Goal: Transaction & Acquisition: Purchase product/service

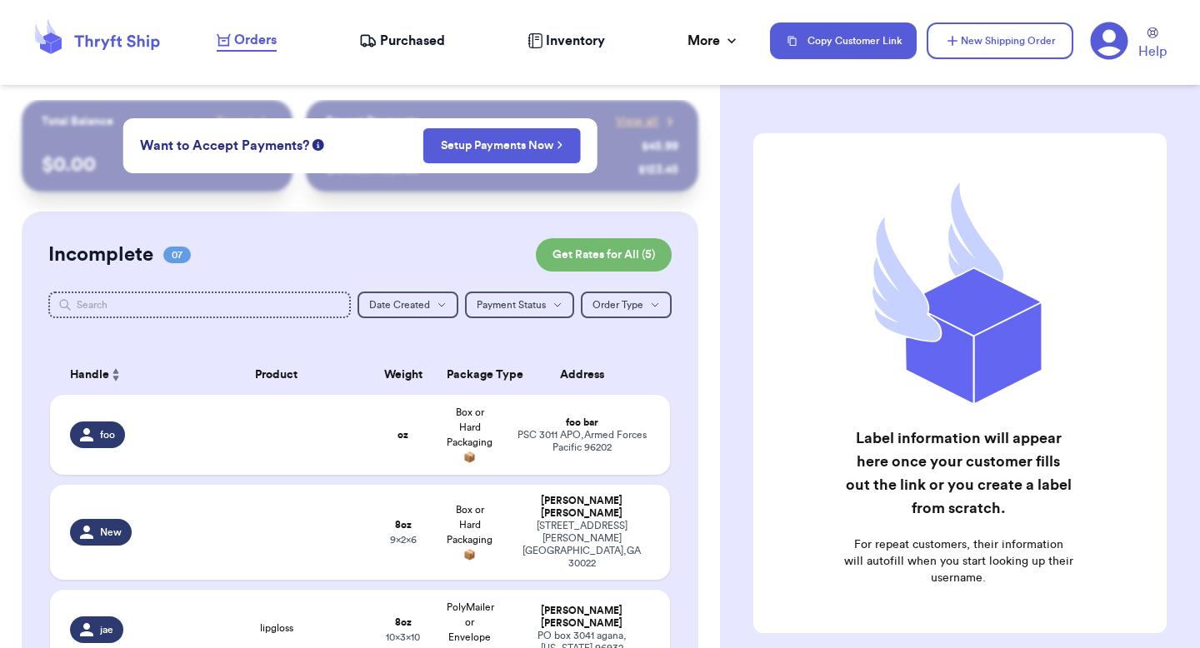
click at [1106, 22] on icon at bounding box center [1109, 41] width 38 height 38
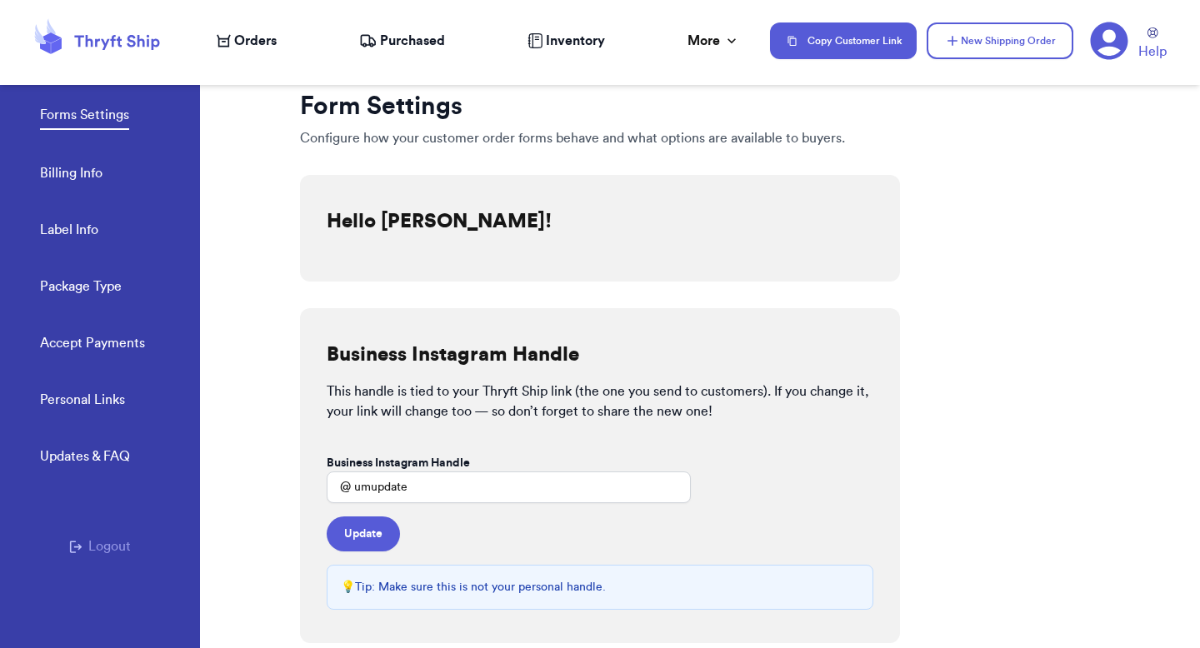
click at [48, 222] on link "Label Info" at bounding box center [69, 231] width 58 height 23
select select "MI"
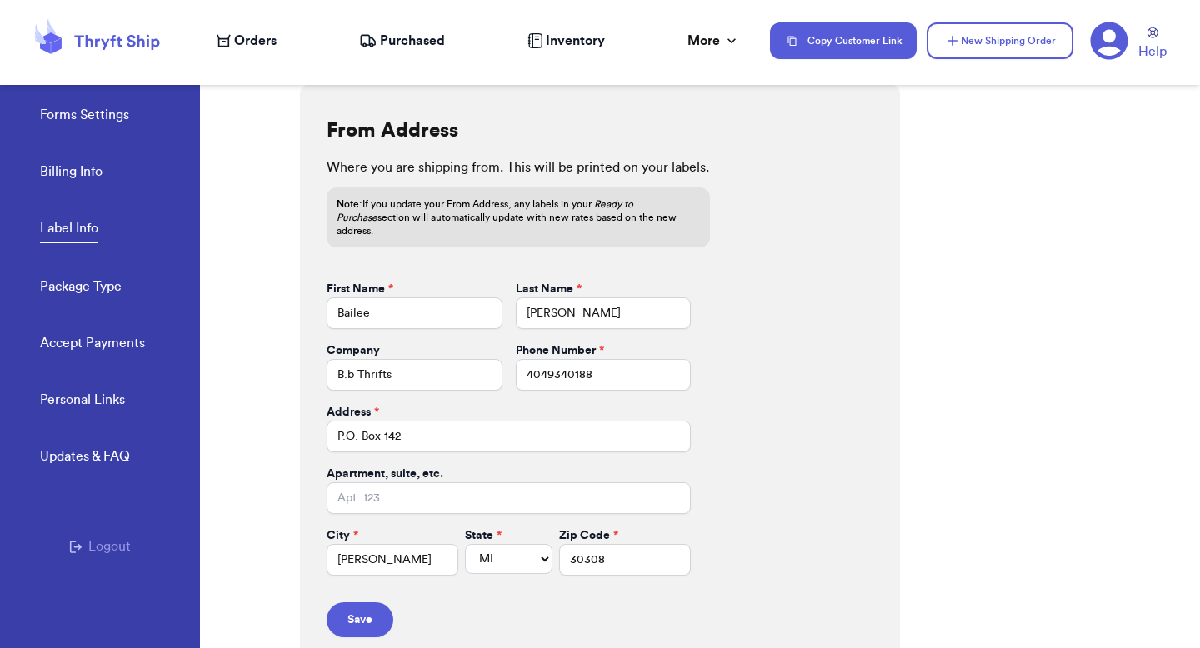
scroll to position [691, 0]
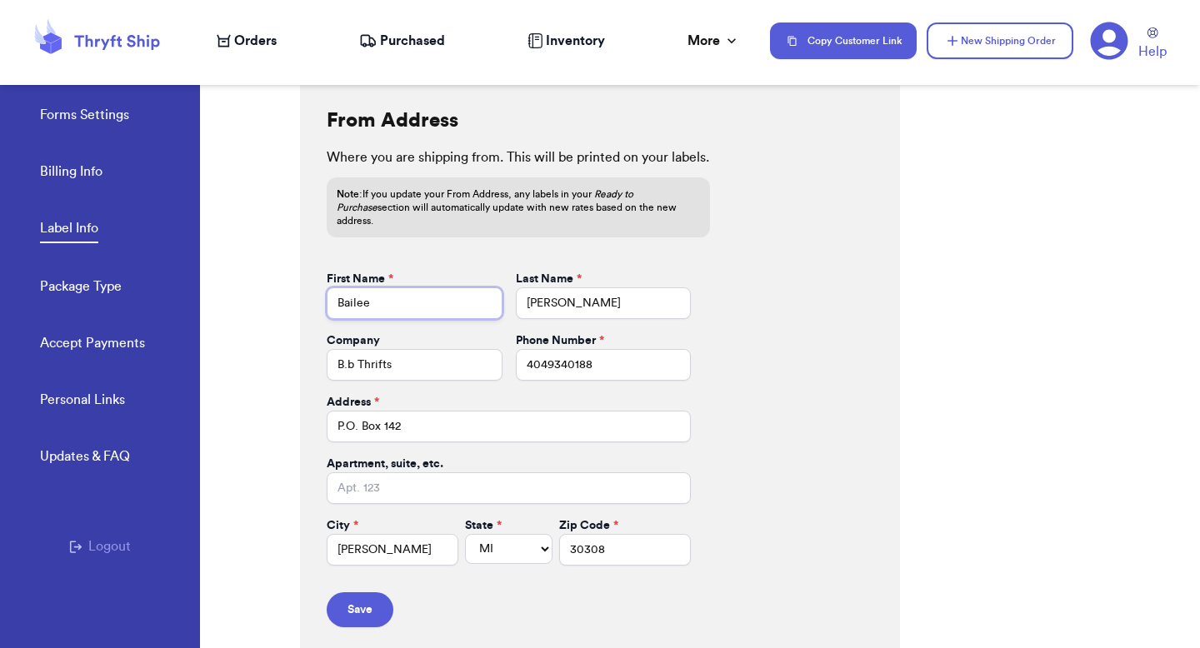
click at [393, 293] on input "Bailee" at bounding box center [415, 304] width 176 height 32
type input "[PERSON_NAME]"
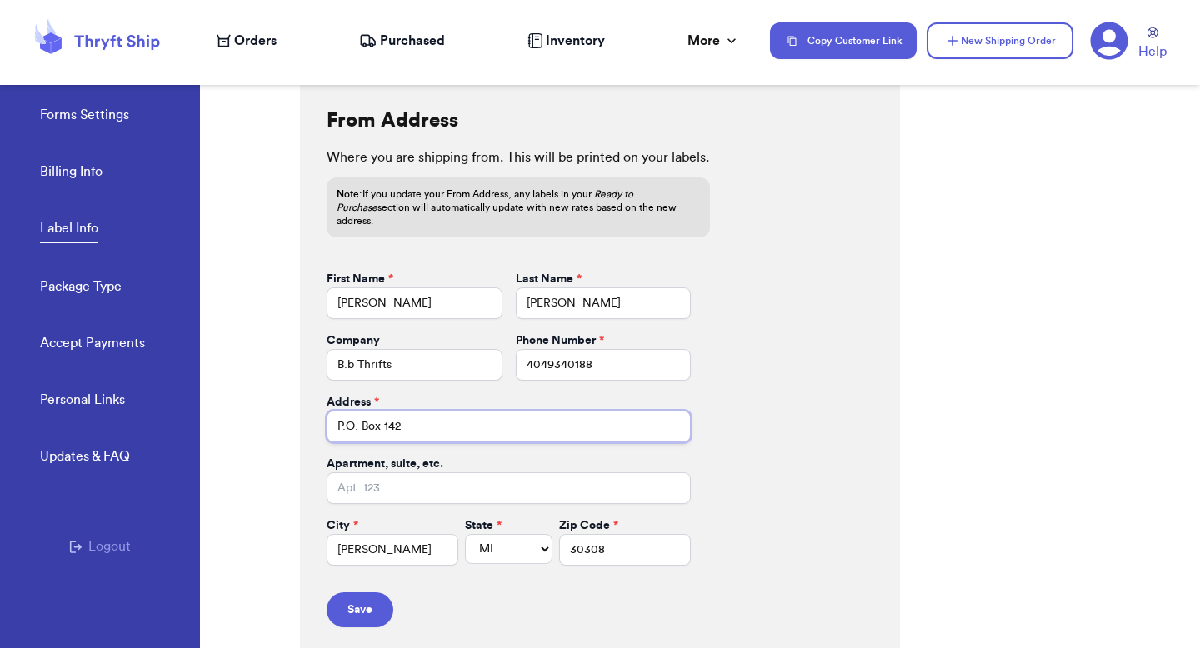
type input "[STREET_ADDRESS]"
type input "apt 211"
type input "[GEOGRAPHIC_DATA]"
select select "GA"
type input "30601"
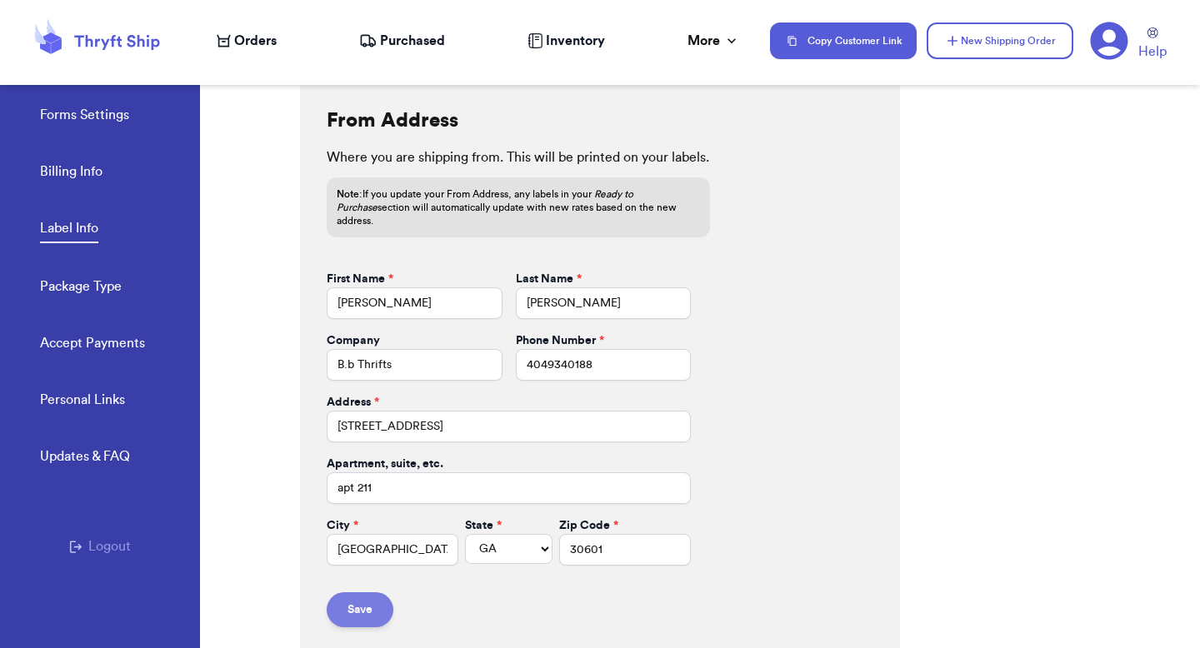
click at [368, 593] on button "Save" at bounding box center [360, 610] width 67 height 35
click at [352, 596] on button "Save" at bounding box center [360, 610] width 67 height 35
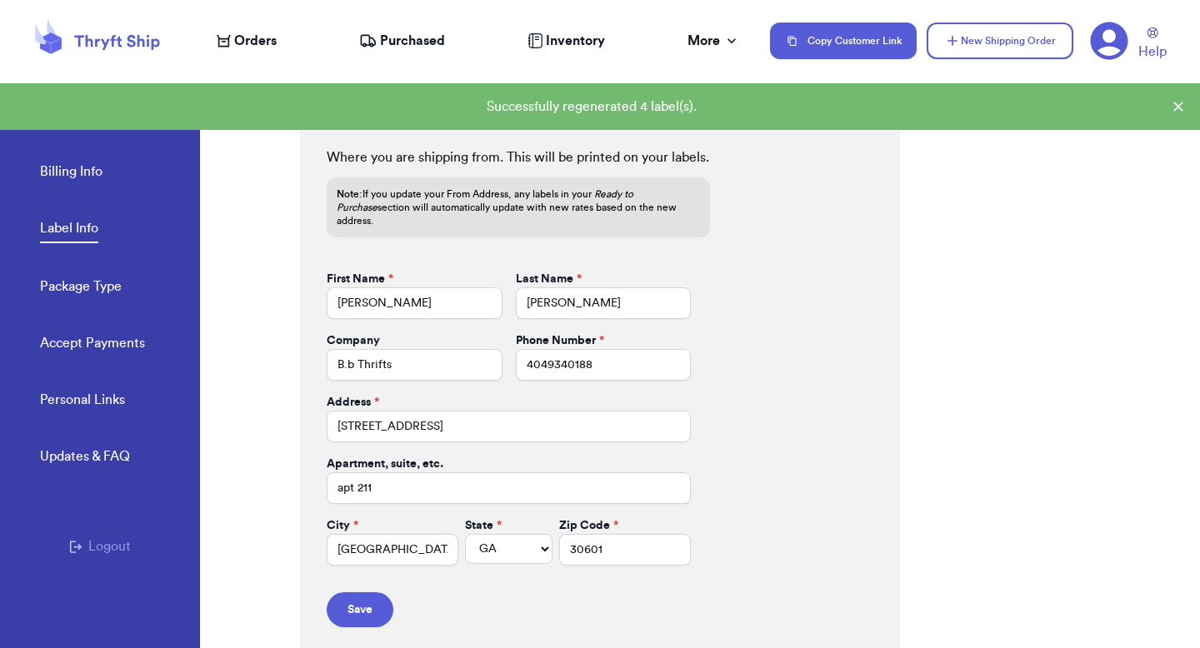
click at [261, 40] on span "Orders" at bounding box center [255, 41] width 43 height 20
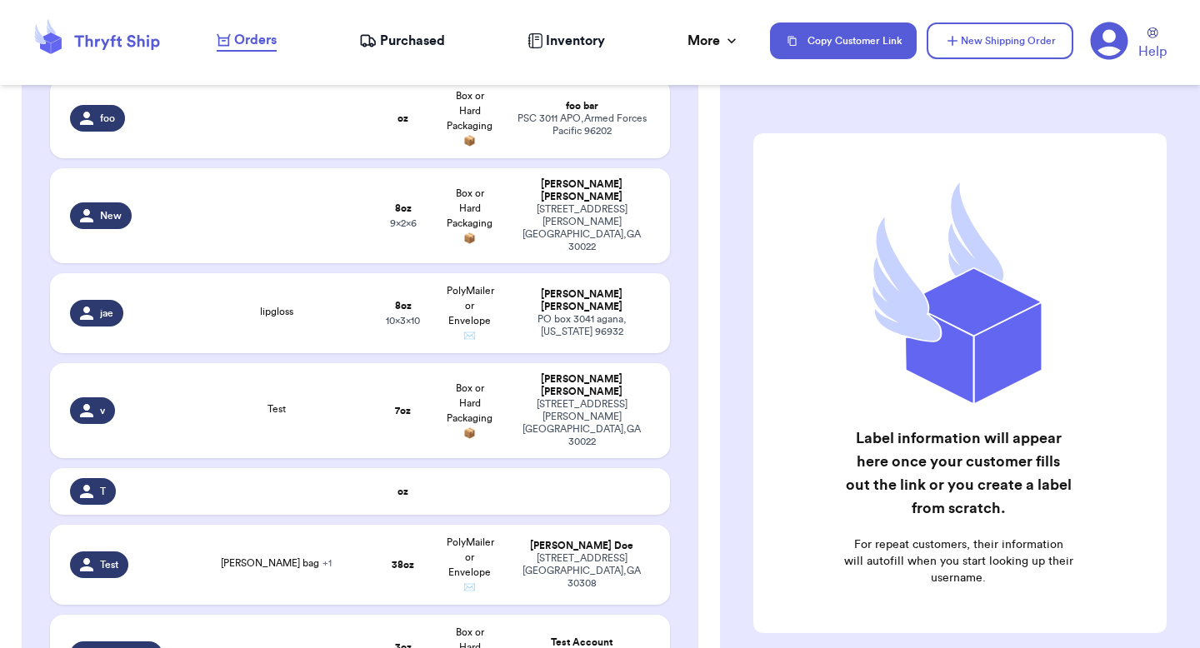
scroll to position [298, 0]
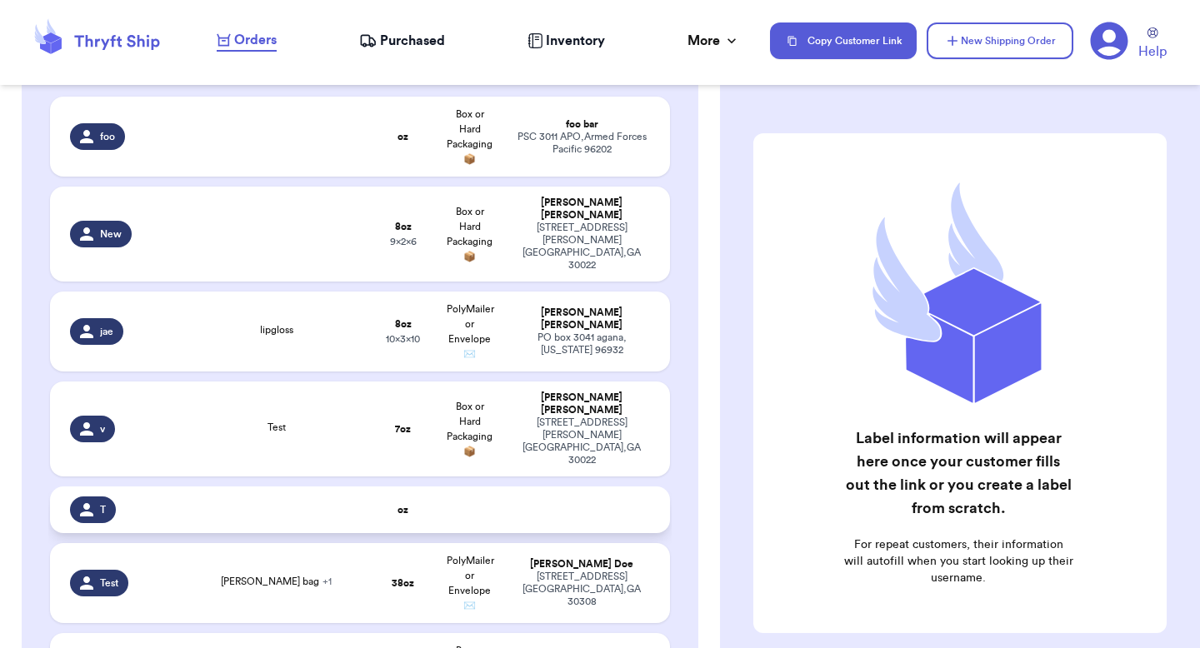
click at [460, 487] on td at bounding box center [470, 510] width 67 height 47
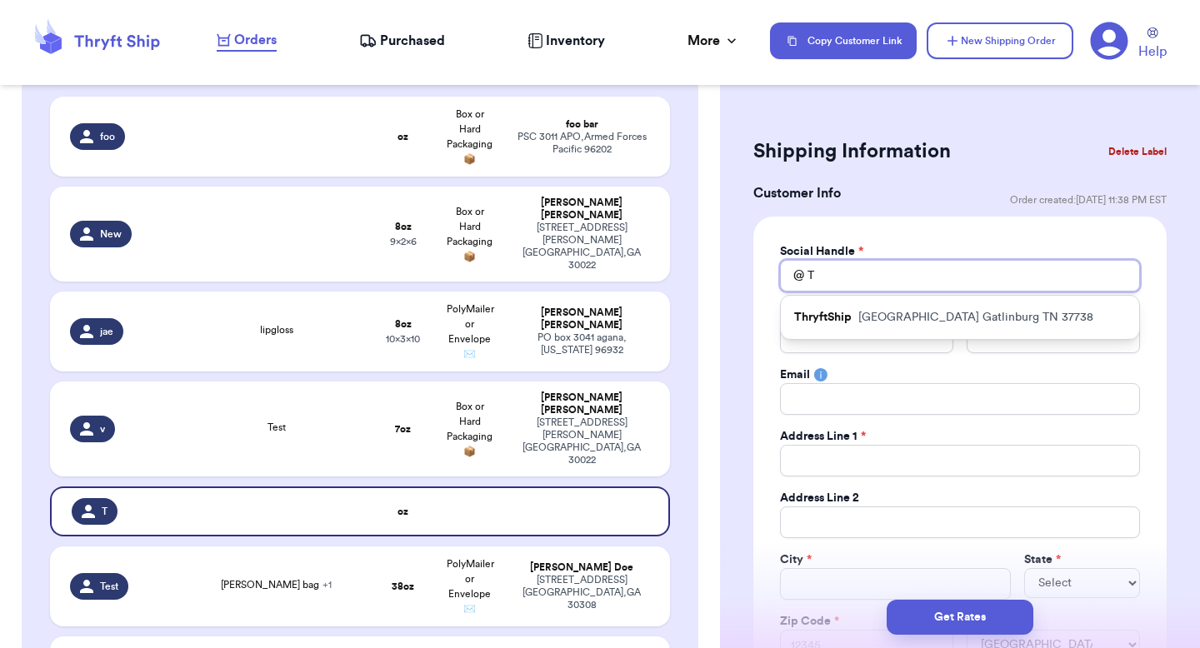
click at [871, 276] on input "T" at bounding box center [960, 276] width 360 height 32
type input "v"
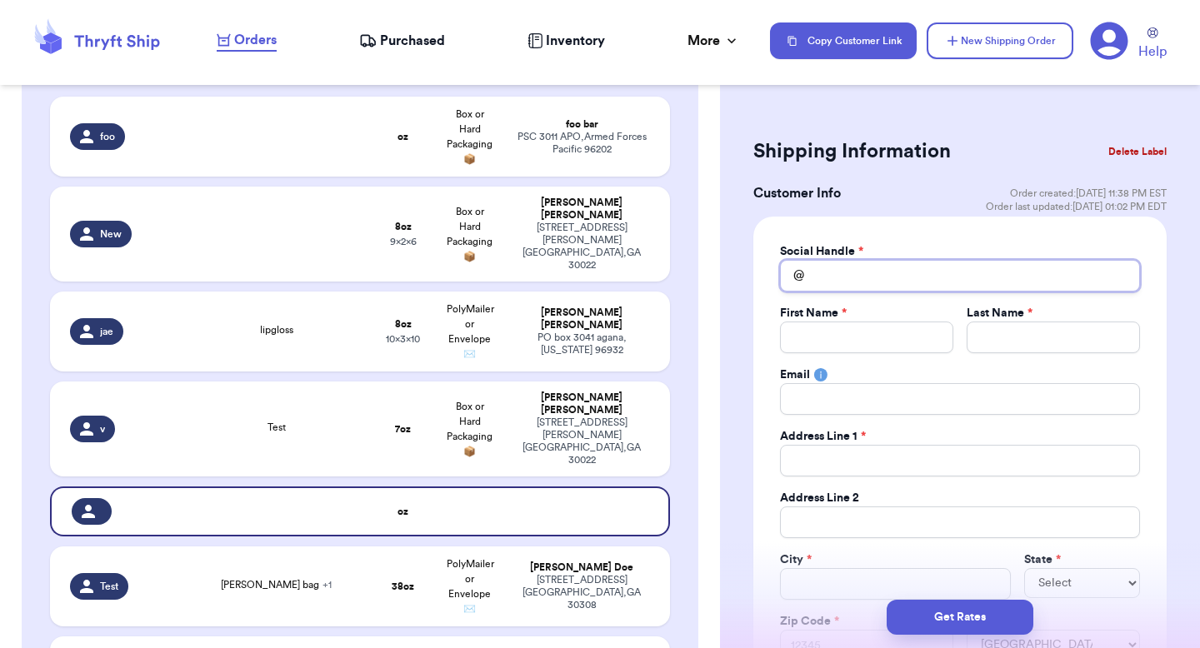
type input "l"
type input "a"
type input "at"
type input "ath"
type input "athe"
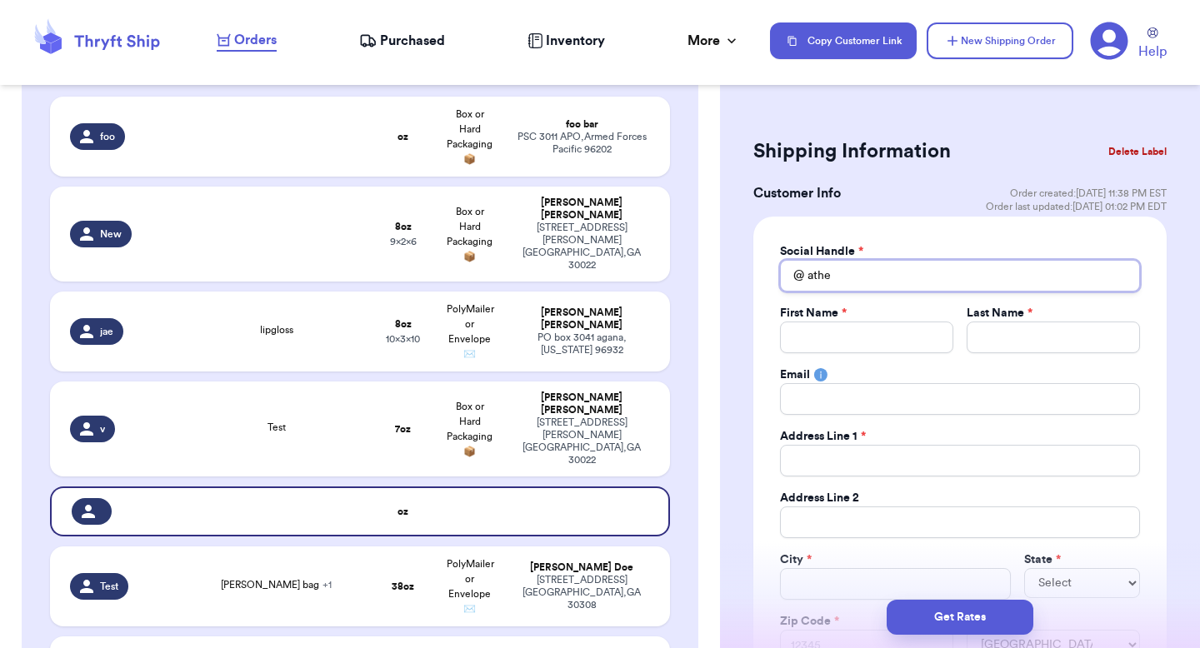
type input "athen"
type input "[GEOGRAPHIC_DATA]"
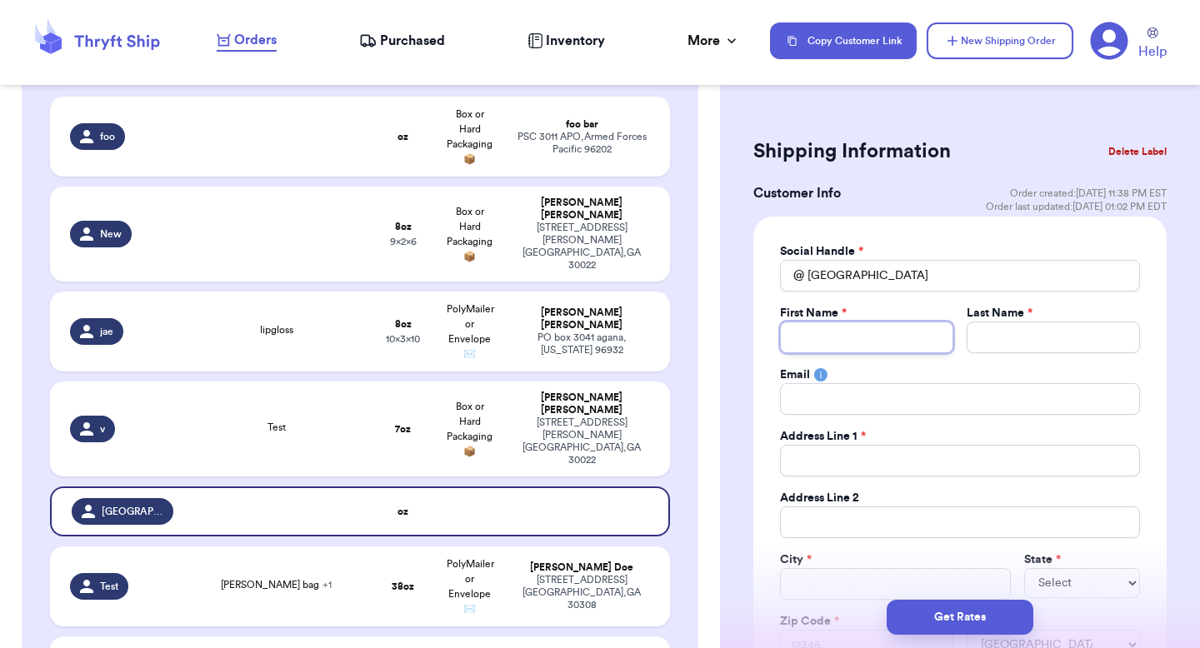
type input "[PERSON_NAME]"
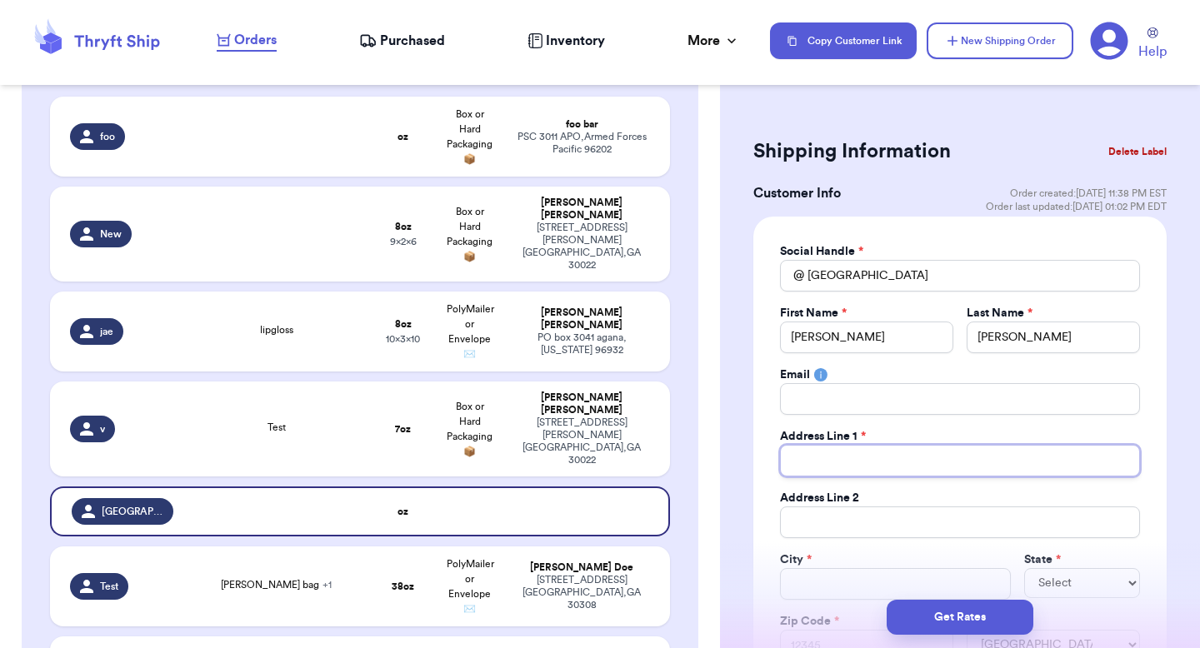
type input "[STREET_ADDRESS]"
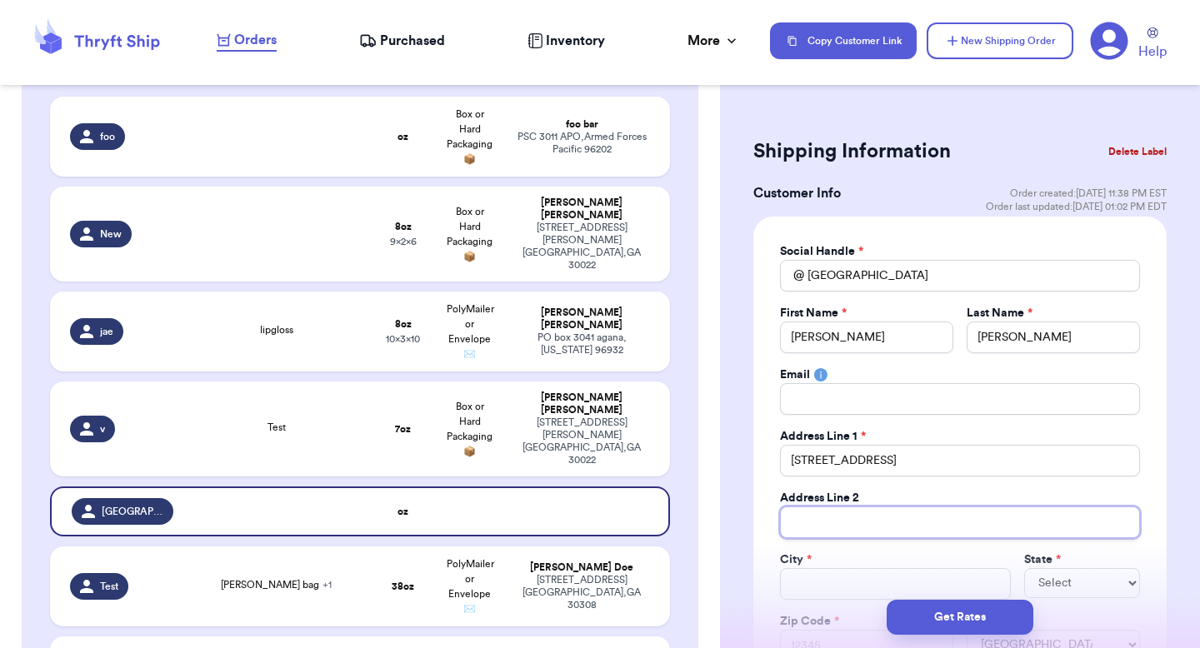
type input "apt 211"
type input "[GEOGRAPHIC_DATA]"
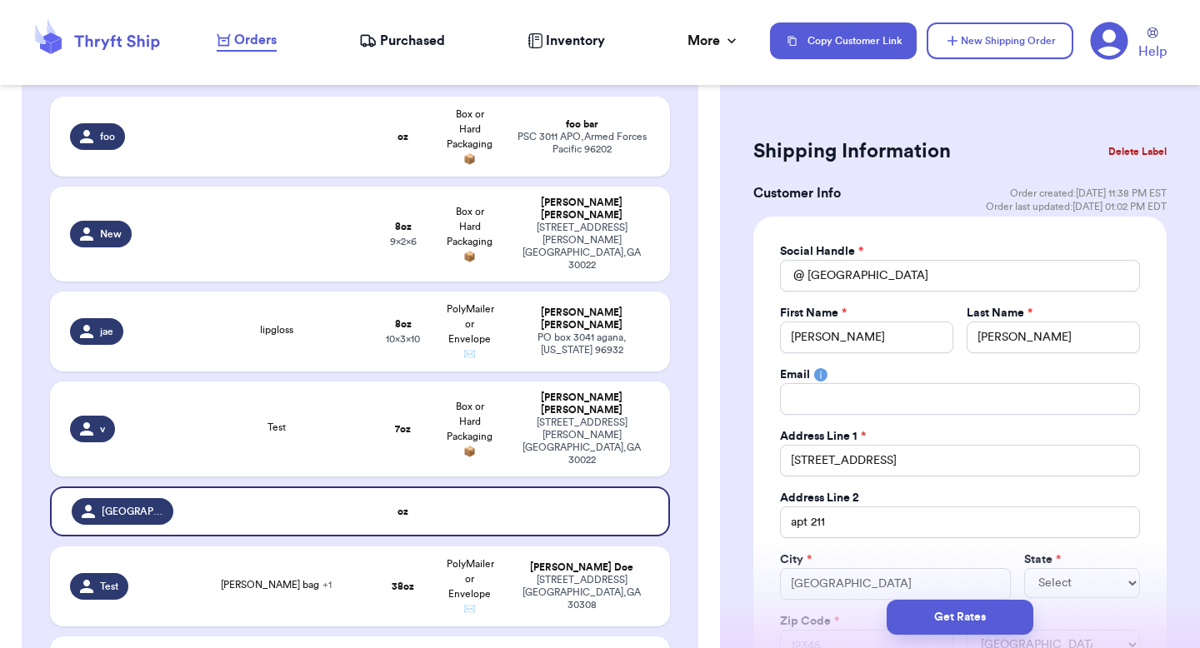
select select "GA"
type input "30601"
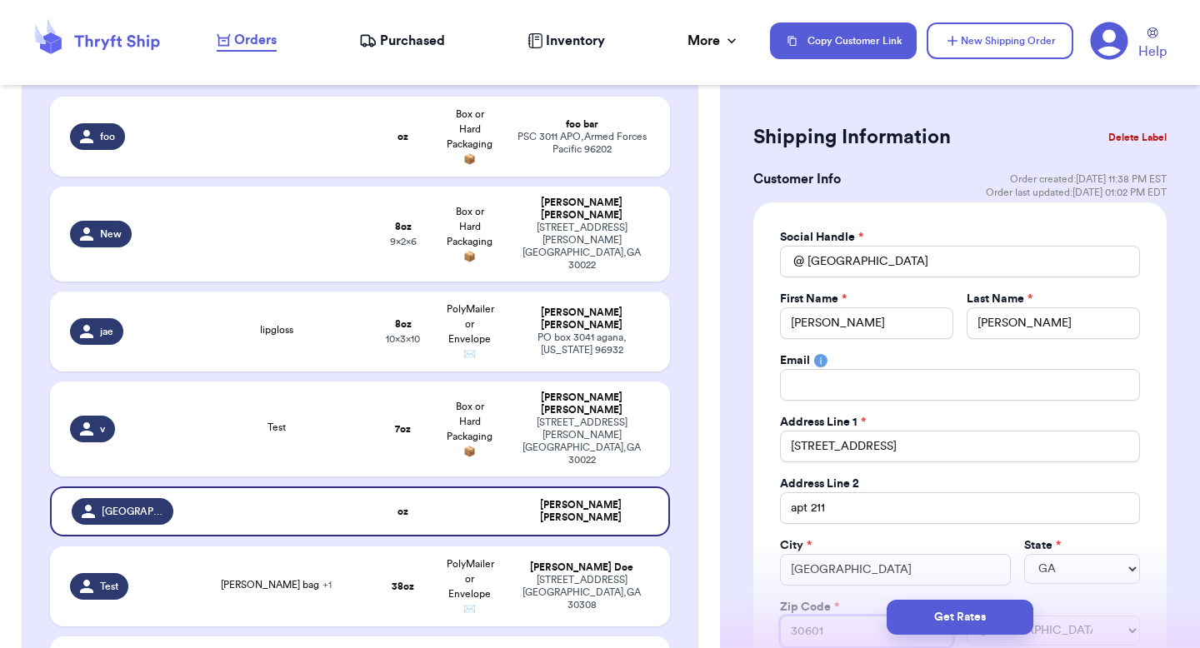
click at [0, 648] on com-1password-button at bounding box center [0, 648] width 0 height 0
click at [954, 608] on button "Get Rates" at bounding box center [960, 617] width 147 height 35
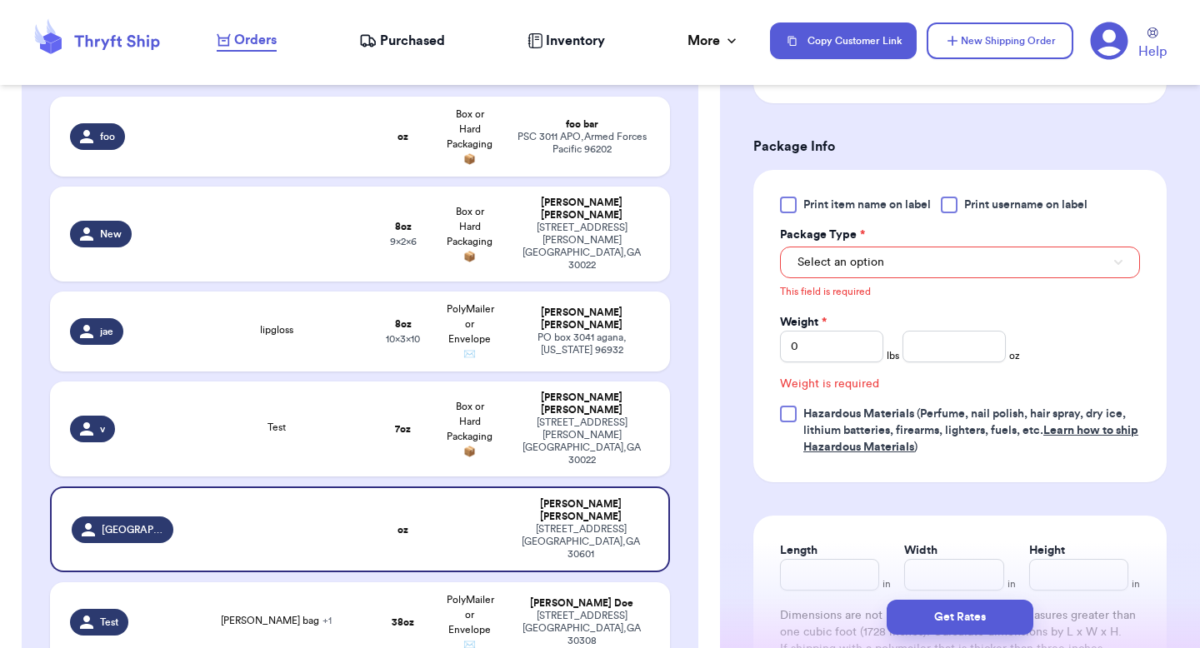
scroll to position [688, 0]
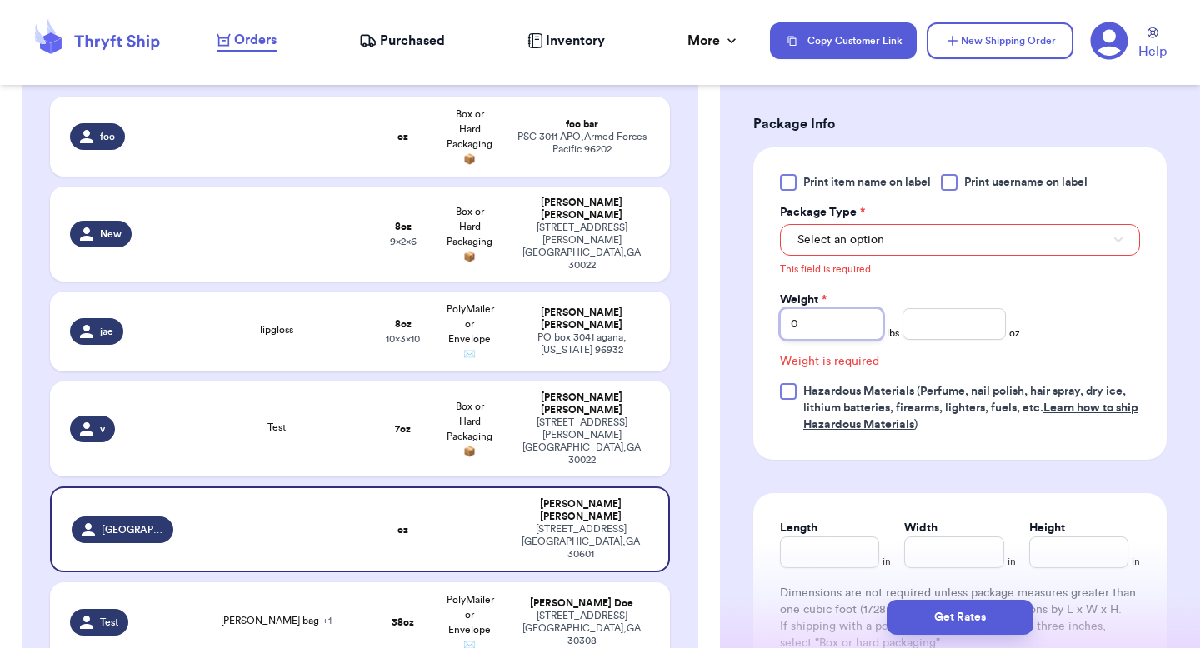
click at [841, 313] on input "0" at bounding box center [831, 324] width 103 height 32
type input "30"
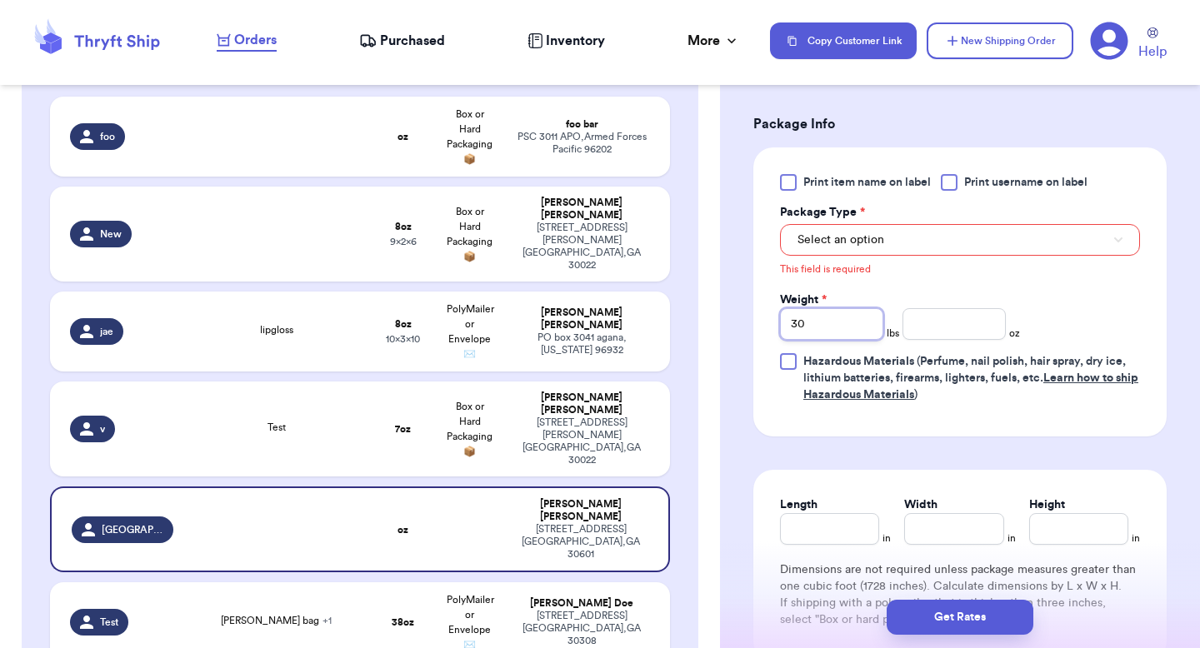
type input "0"
type input "02"
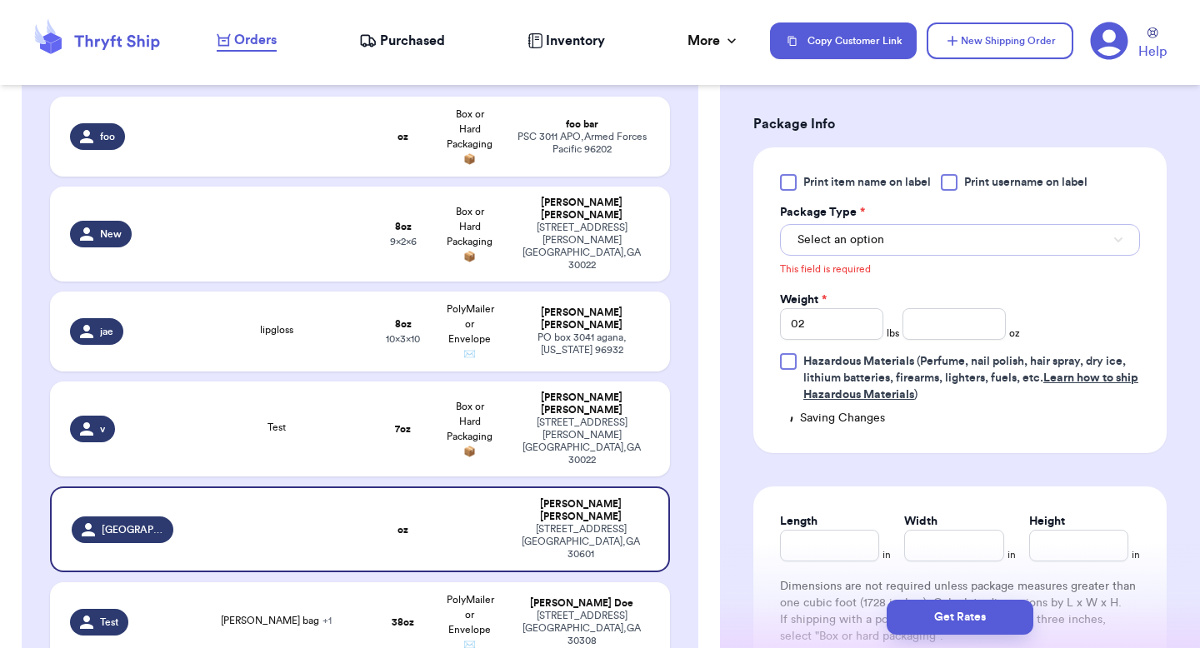
click at [899, 231] on button "Select an option" at bounding box center [960, 240] width 360 height 32
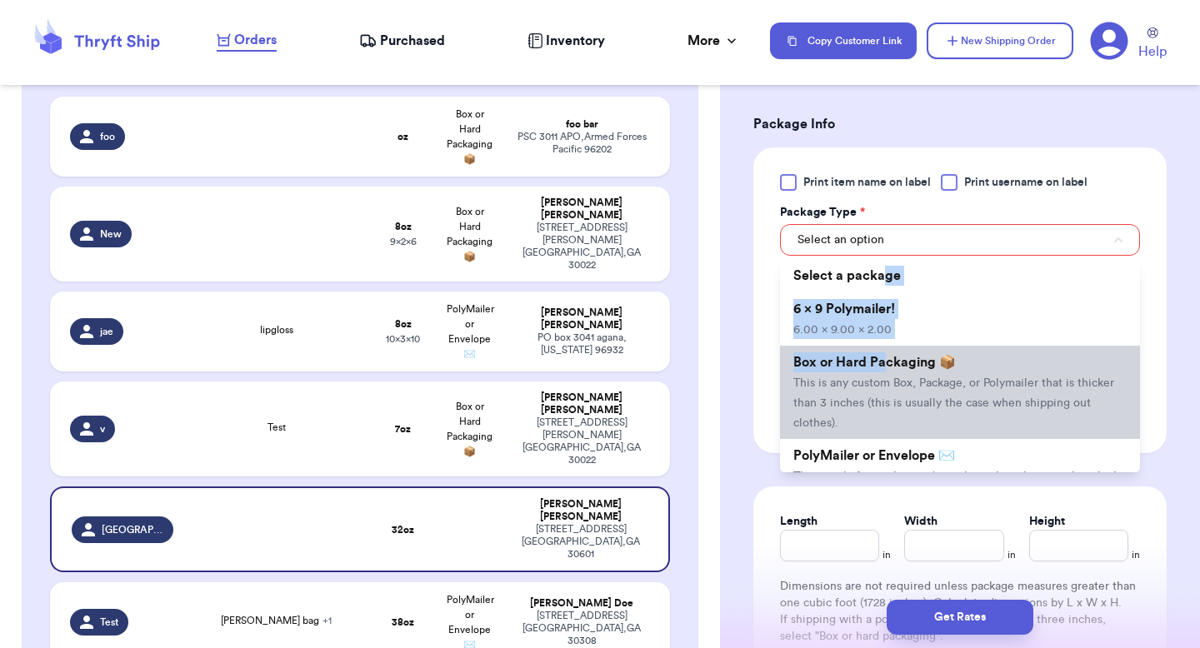
drag, startPoint x: 883, startPoint y: 282, endPoint x: 884, endPoint y: 361, distance: 79.2
click at [884, 361] on ul "Select a package 6 x 9 Polymailer! 6.00 x 9.00 x 2.00 Box or Hard Packaging 📦 T…" at bounding box center [960, 365] width 360 height 213
click at [884, 361] on span "Box or Hard Packaging 📦" at bounding box center [874, 362] width 163 height 13
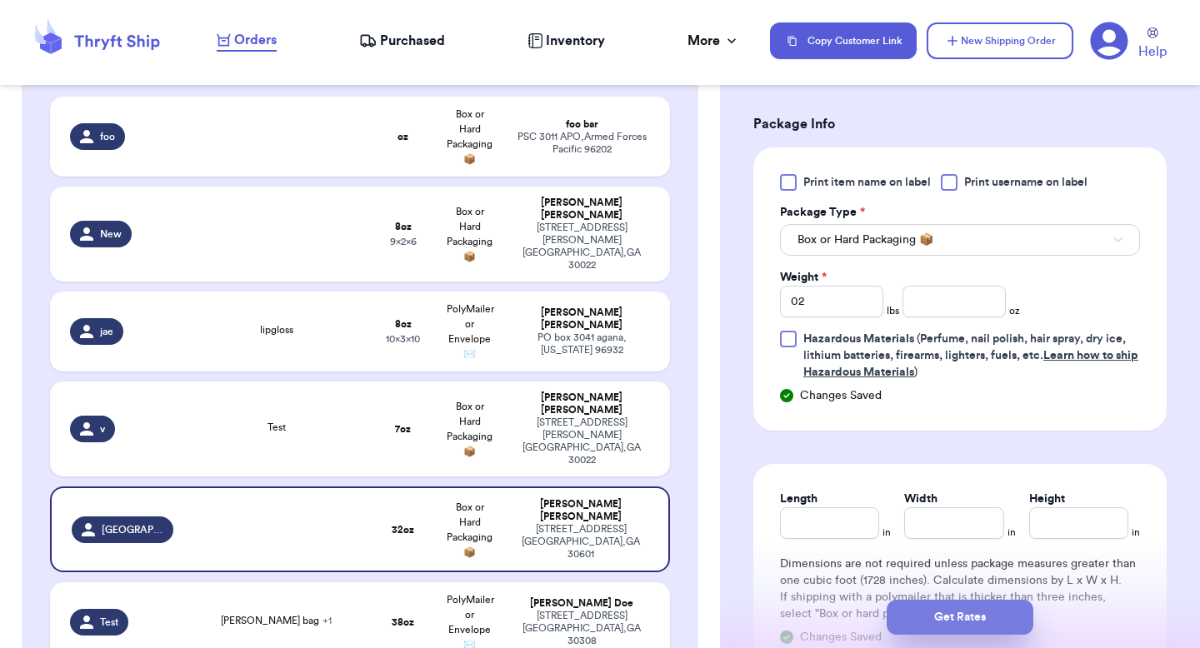
click at [944, 615] on button "Get Rates" at bounding box center [960, 617] width 147 height 35
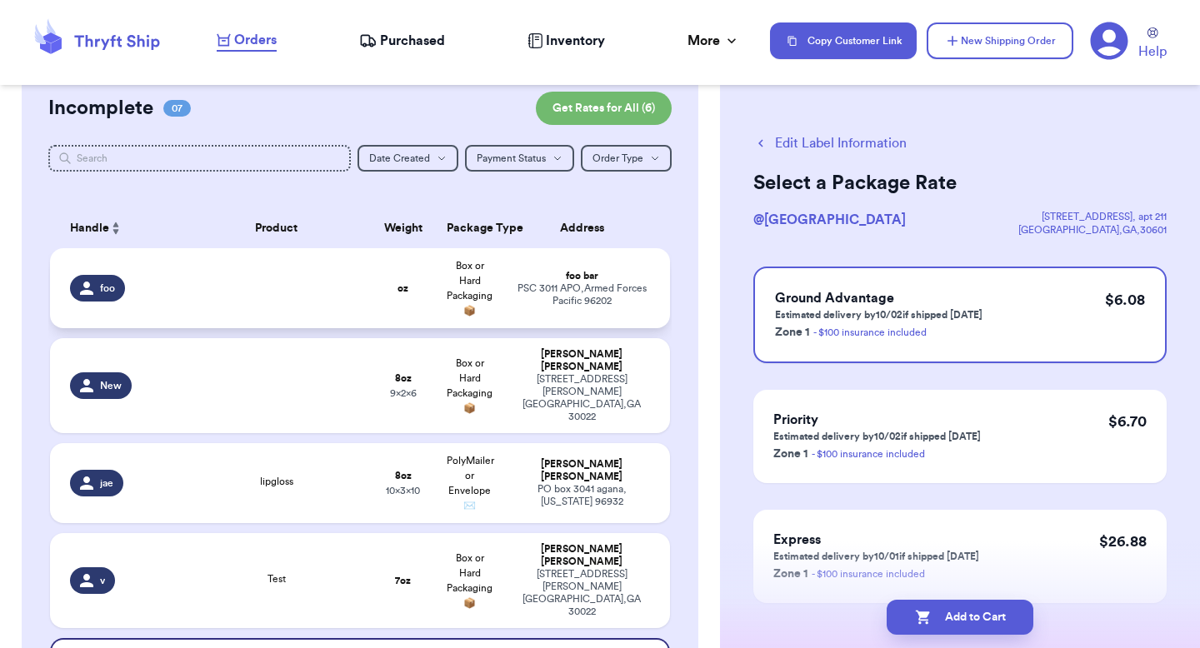
scroll to position [182, 0]
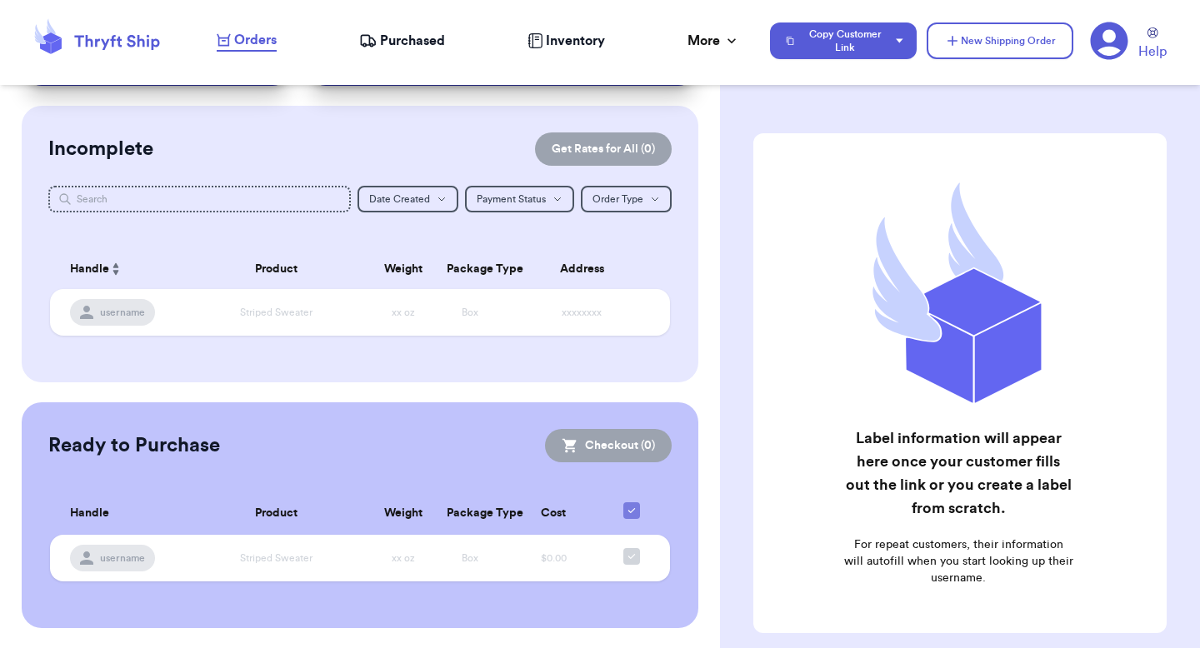
scroll to position [104, 0]
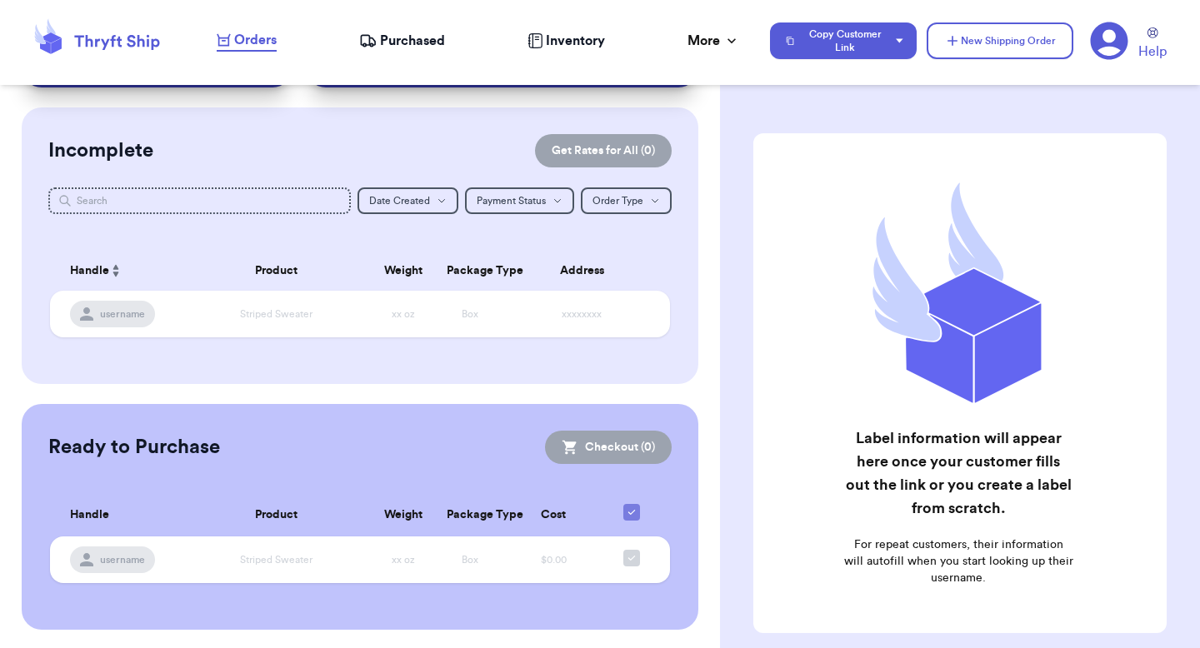
click at [1101, 39] on icon at bounding box center [1110, 42] width 38 height 38
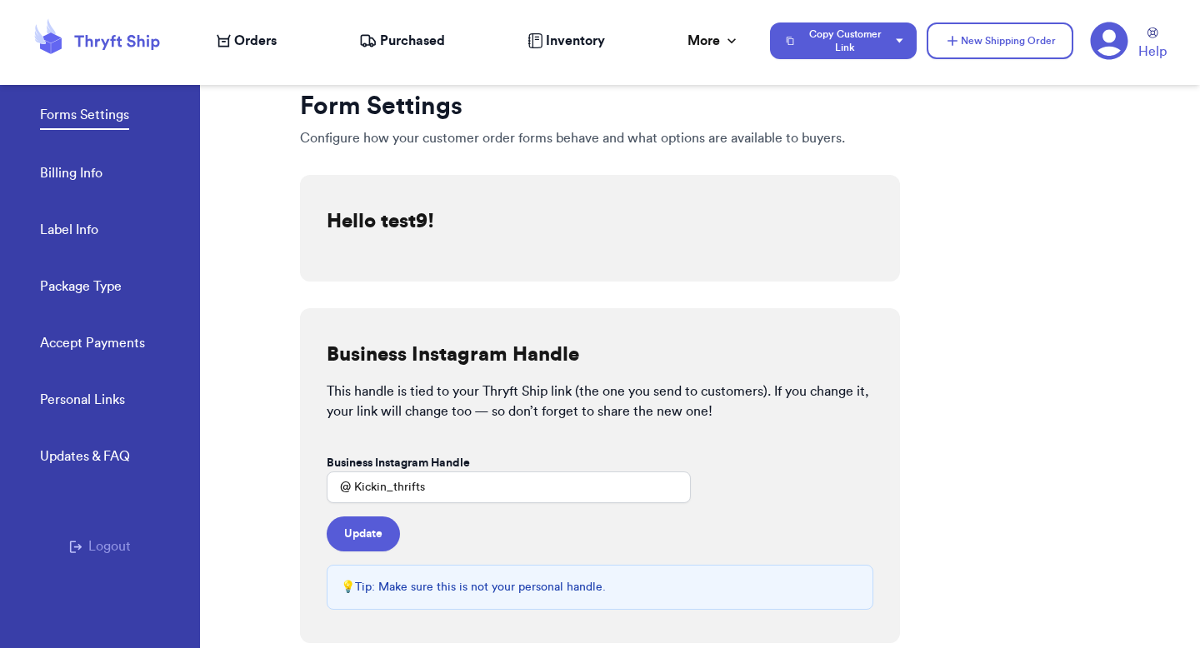
click at [66, 339] on link "Accept Payments" at bounding box center [92, 344] width 105 height 23
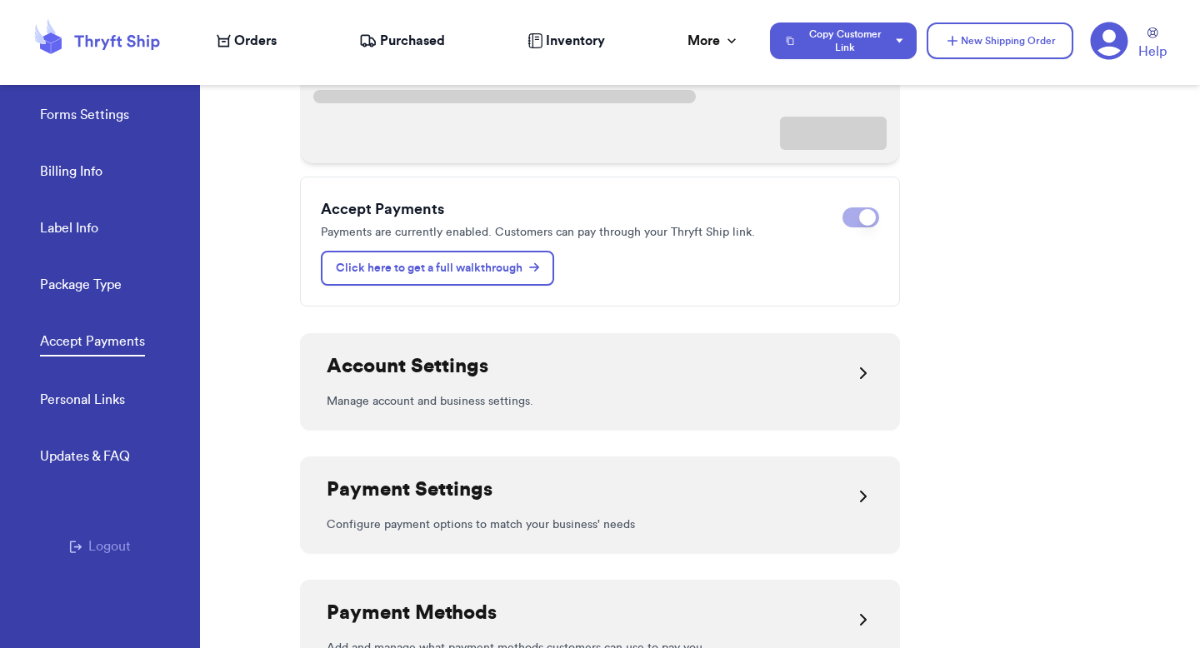
scroll to position [260, 0]
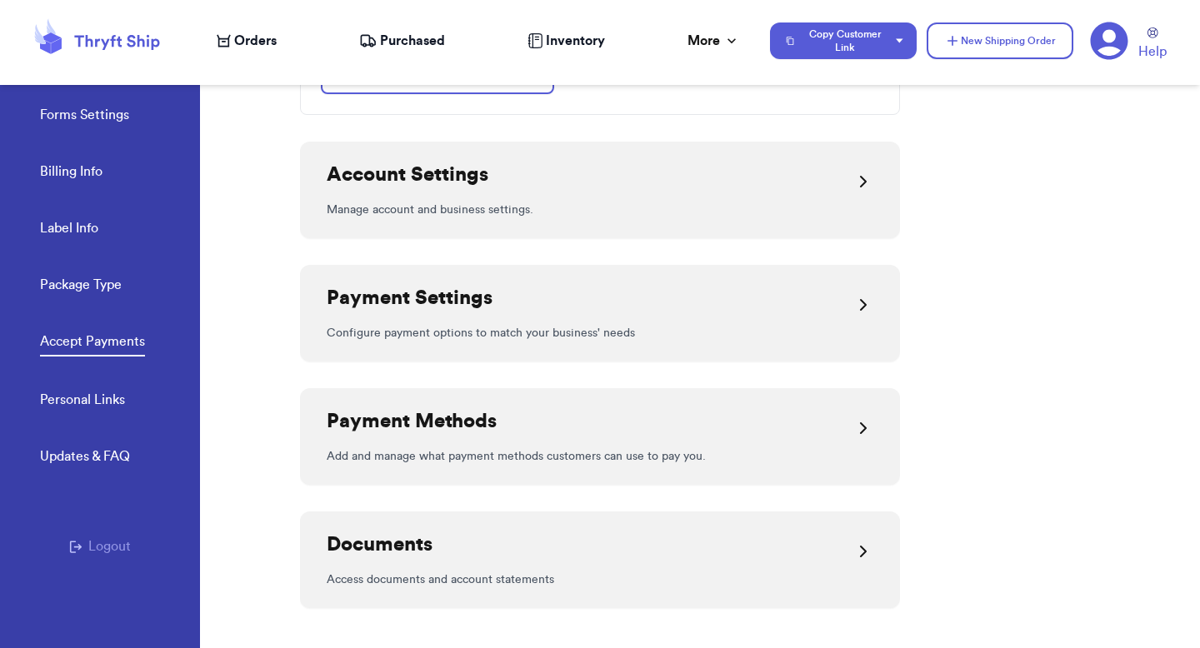
click at [65, 225] on link "Label Info" at bounding box center [69, 229] width 58 height 23
select select "GA"
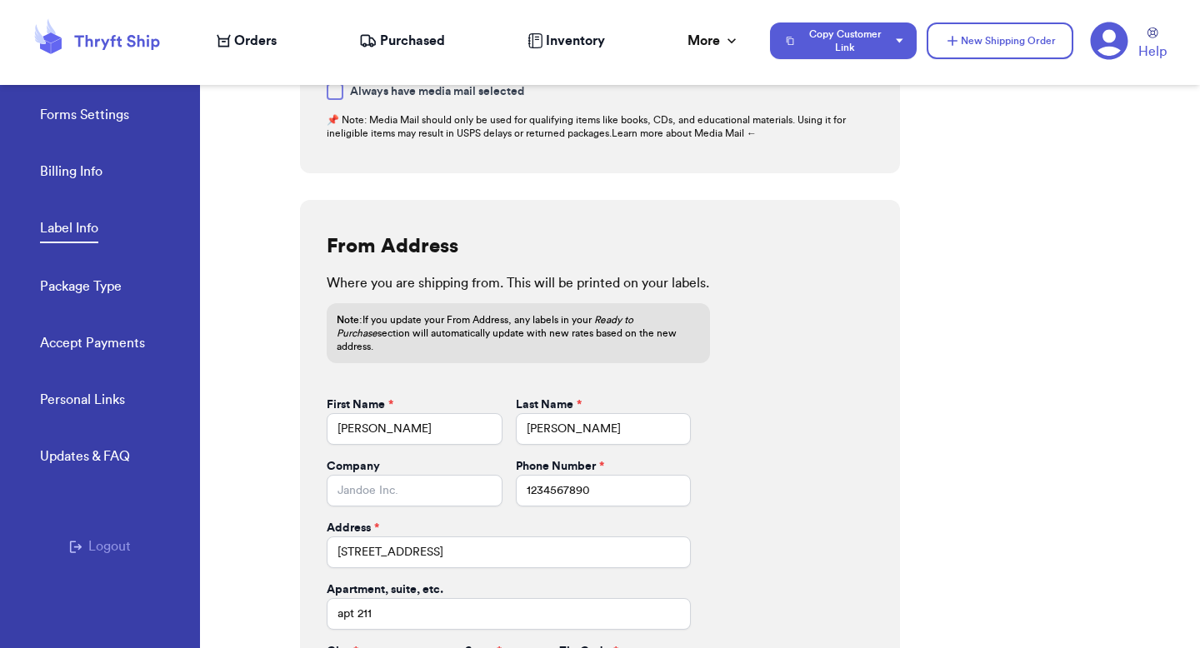
scroll to position [691, 0]
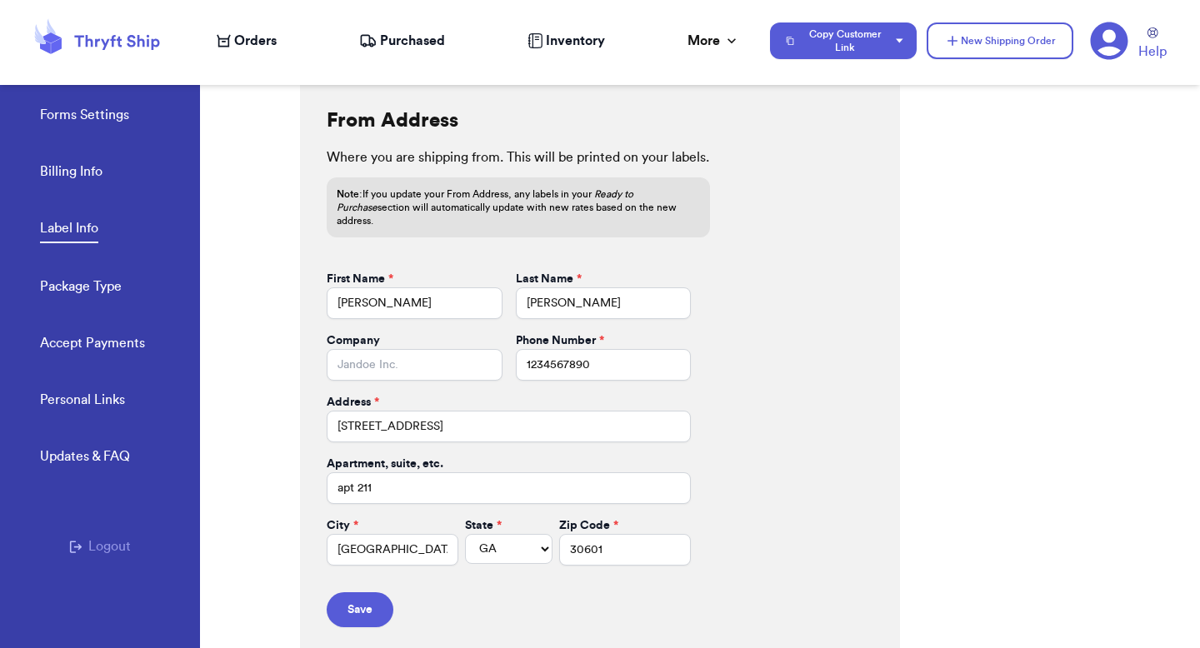
click at [255, 43] on span "Orders" at bounding box center [255, 41] width 43 height 20
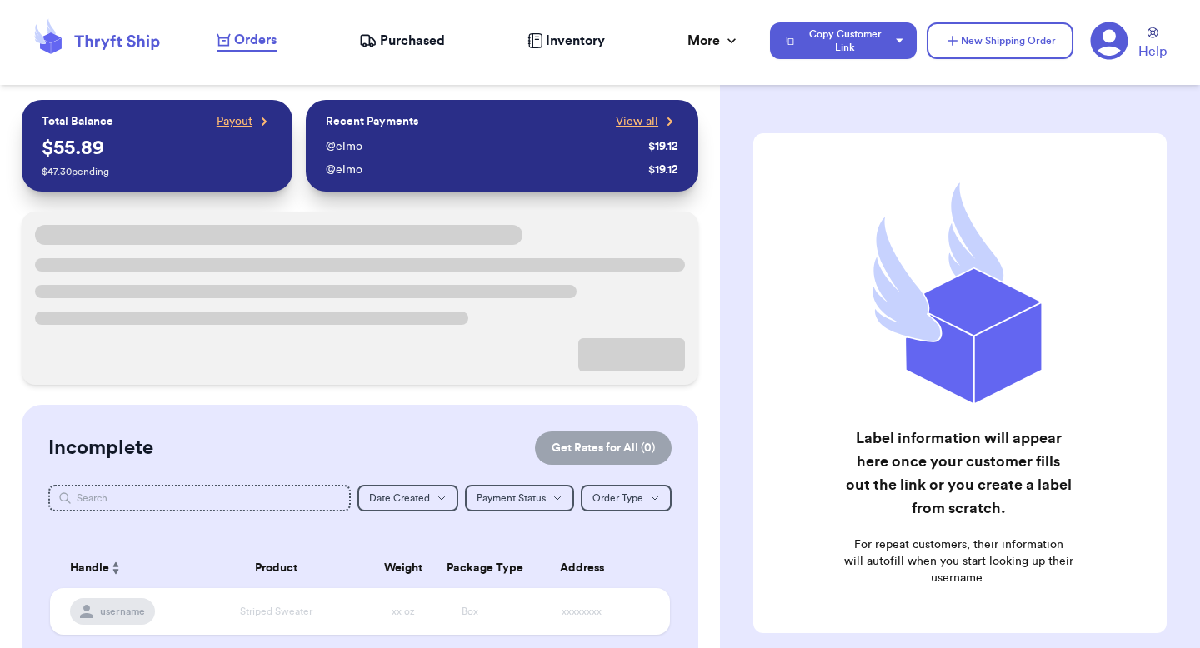
scroll to position [102, 0]
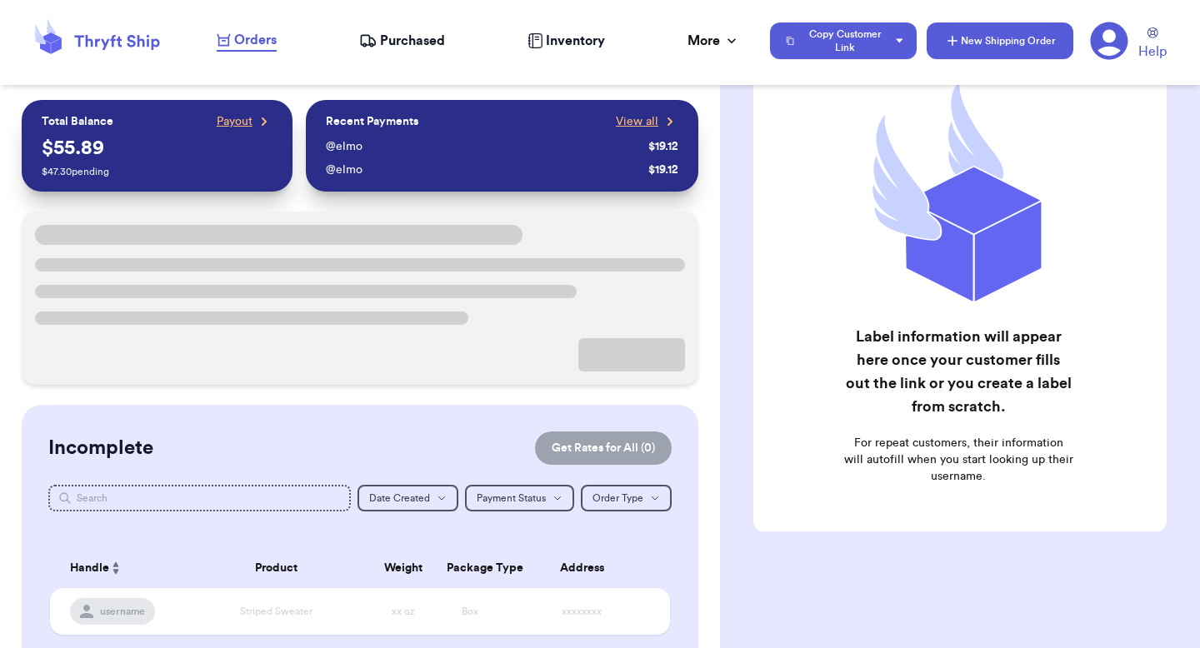
click at [1004, 33] on button "New Shipping Order" at bounding box center [1000, 41] width 147 height 37
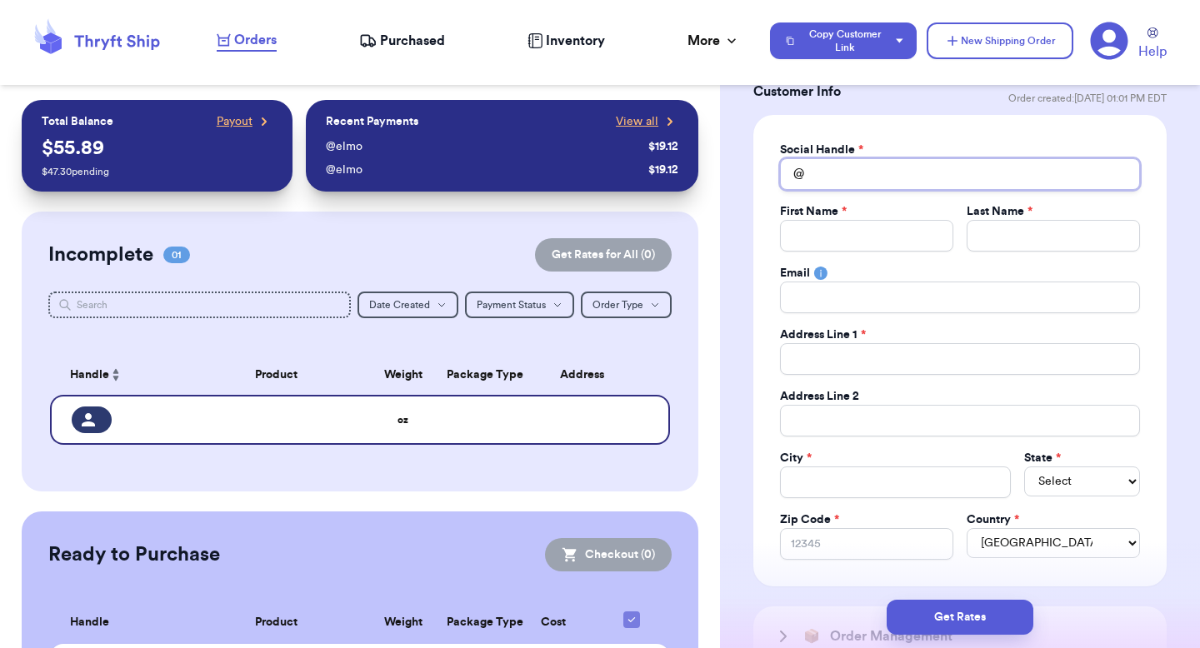
click at [833, 160] on input "Total Amount Paid" at bounding box center [960, 174] width 360 height 32
type input "v"
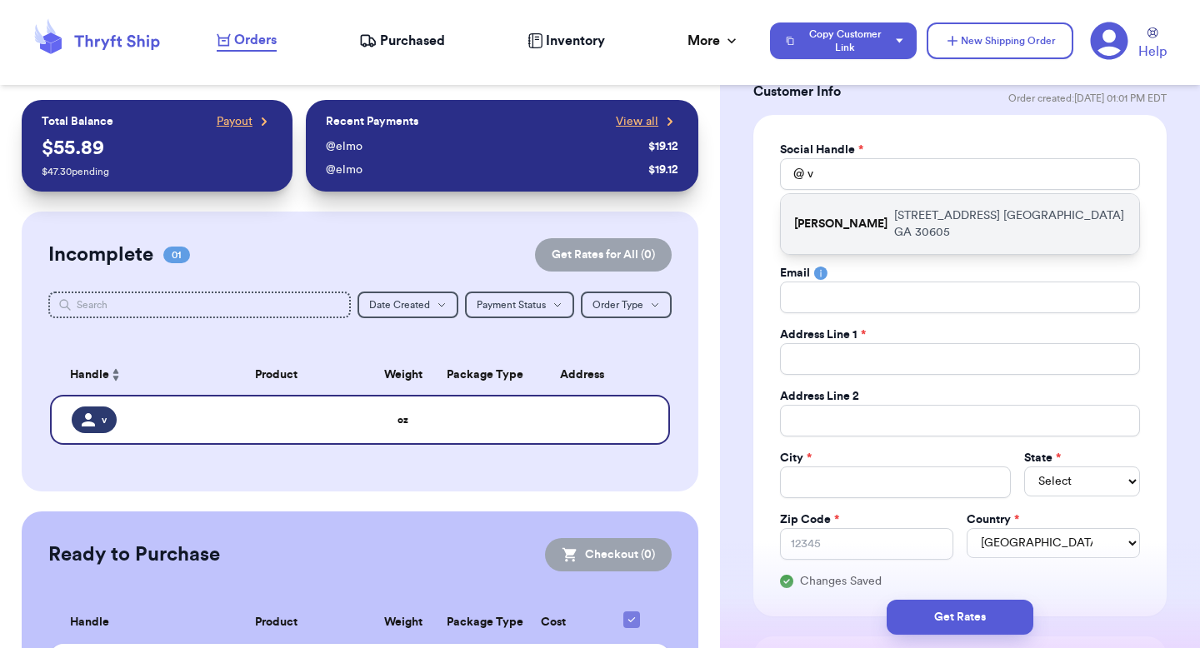
click at [894, 216] on p "269 hull street athens GA 30605" at bounding box center [1010, 224] width 232 height 33
type input "[PERSON_NAME]"
type input "paulchutney69@gmail.com"
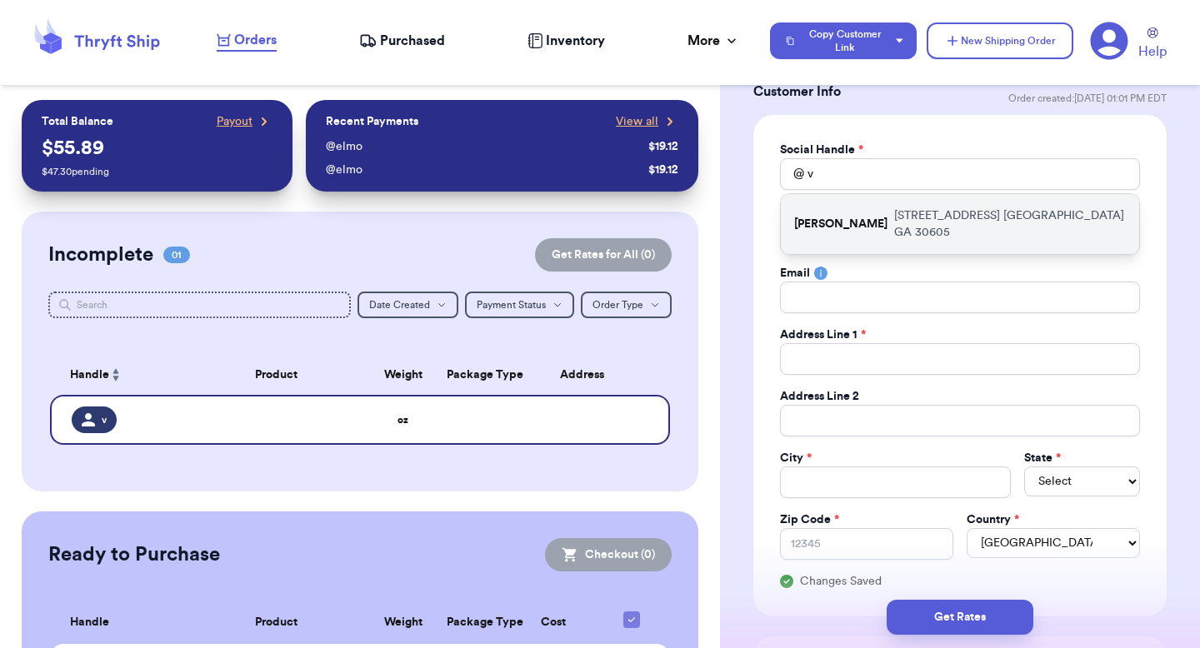
type input "[STREET_ADDRESS]"
type input "apt 211"
type input "[GEOGRAPHIC_DATA]"
select select "GA"
type input "30605"
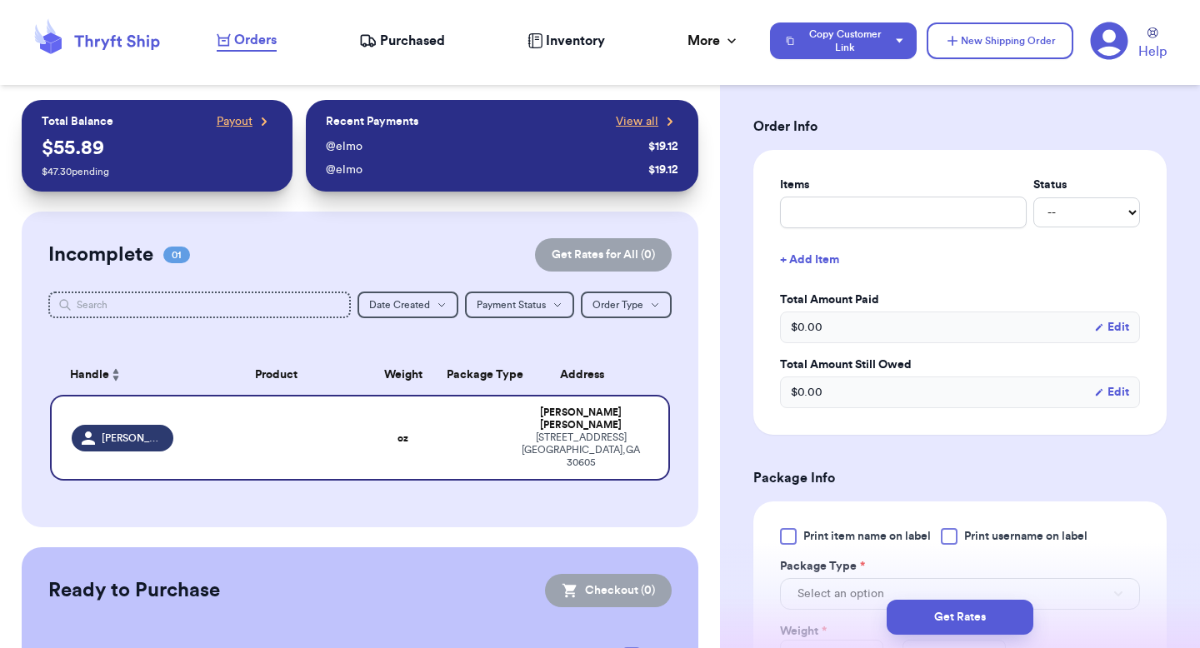
scroll to position [841, 0]
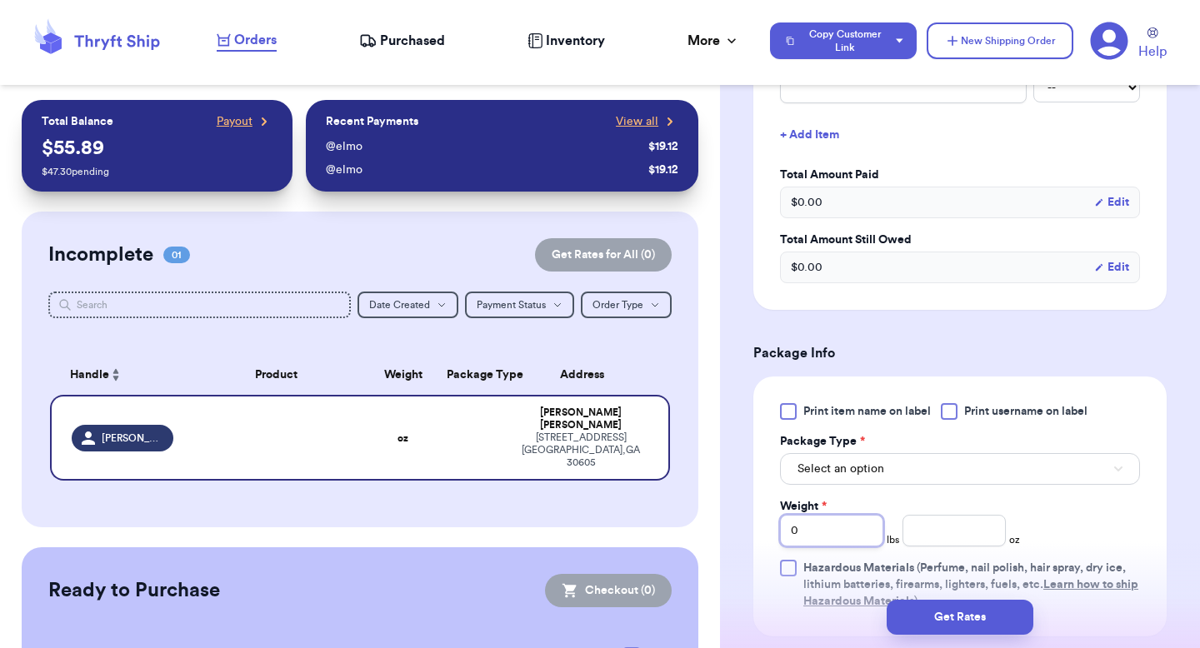
click at [822, 534] on input "0" at bounding box center [831, 531] width 103 height 32
type input "02"
click at [931, 617] on button "Get Rates" at bounding box center [960, 617] width 147 height 35
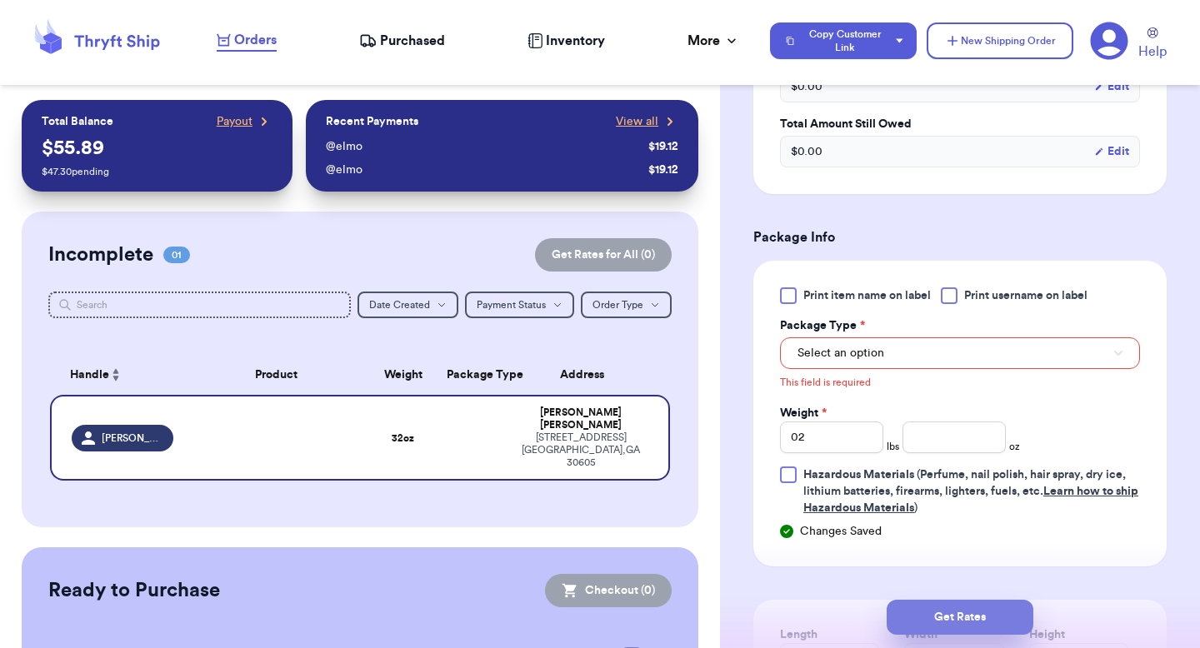
scroll to position [686, 0]
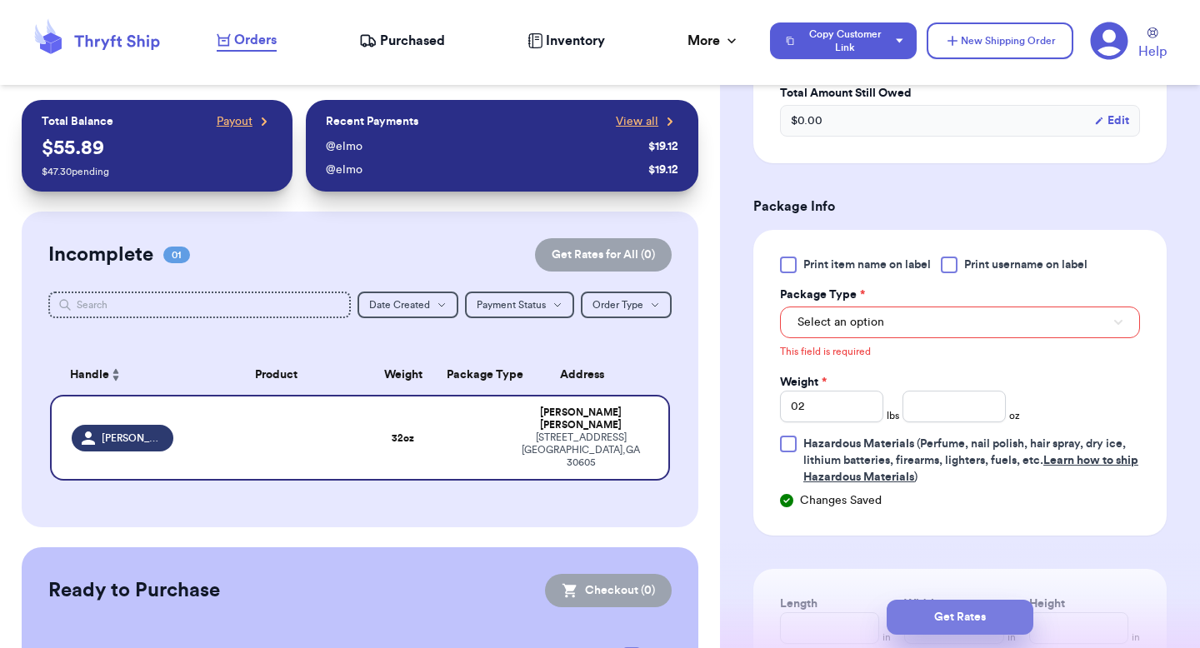
click at [931, 617] on button "Get Rates" at bounding box center [960, 617] width 147 height 35
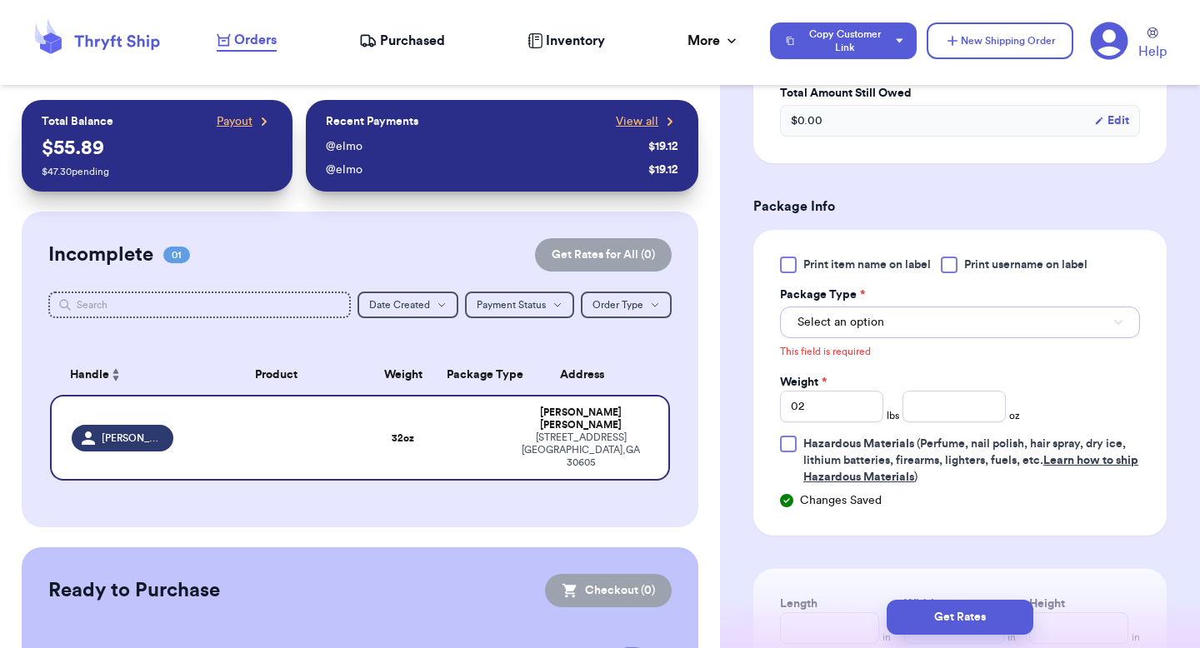
click at [914, 323] on button "Select an option" at bounding box center [960, 323] width 360 height 32
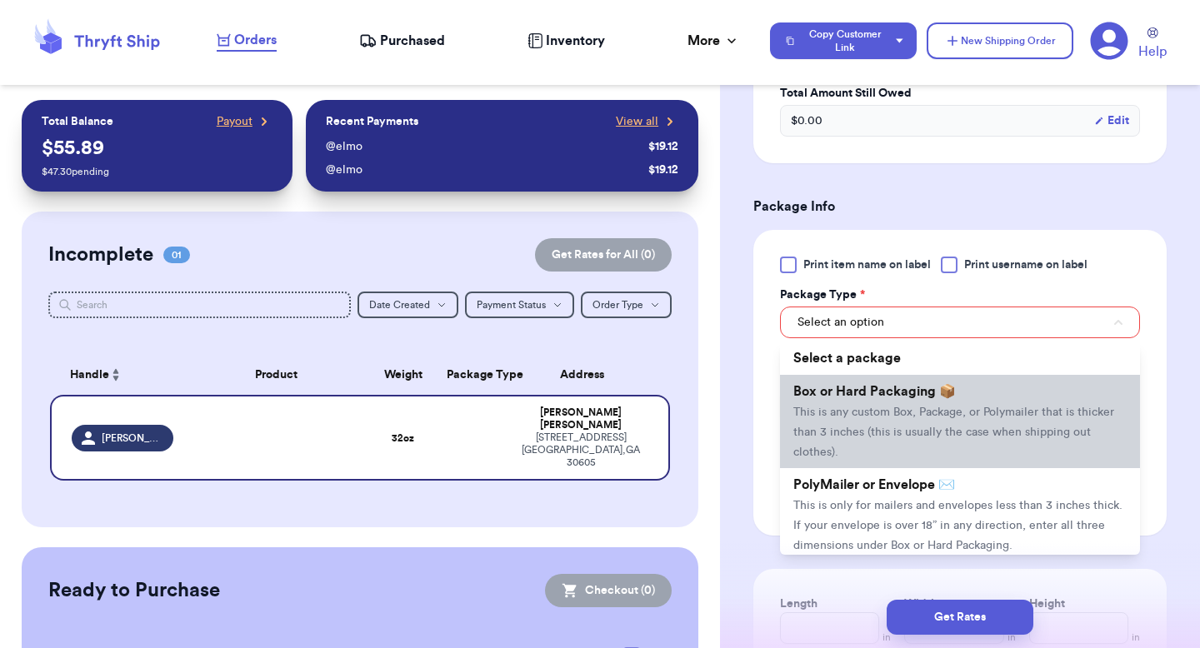
click at [904, 381] on li "Box or Hard Packaging 📦 This is any custom Box, Package, or Polymailer that is …" at bounding box center [960, 421] width 360 height 93
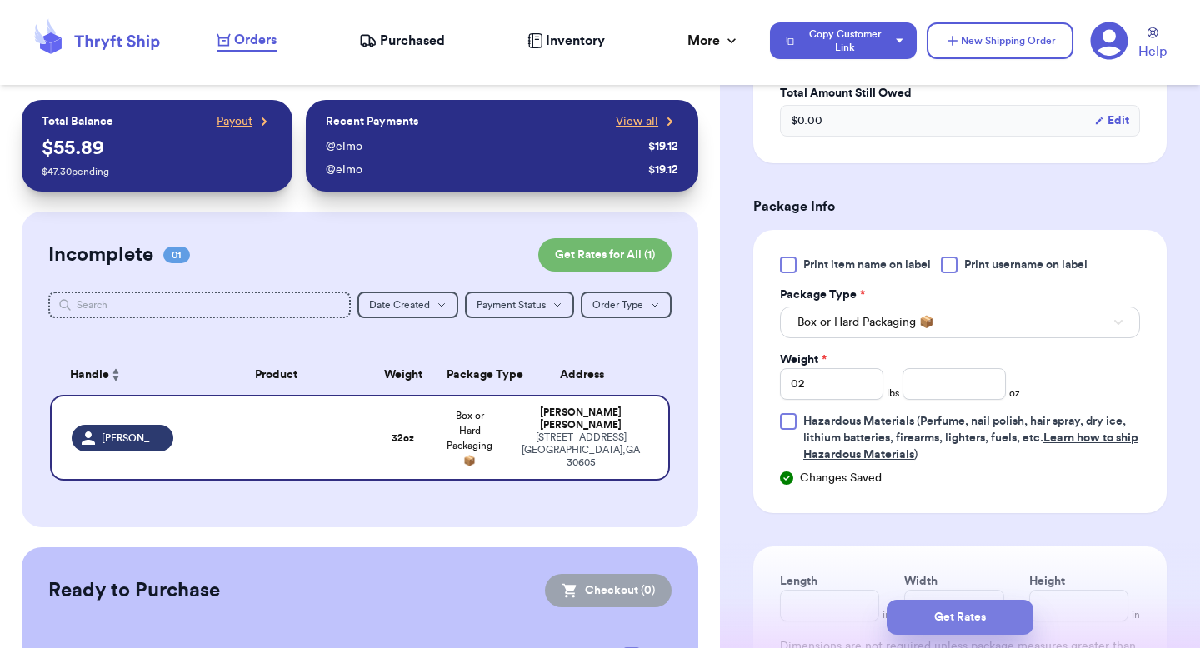
click at [917, 618] on button "Get Rates" at bounding box center [960, 617] width 147 height 35
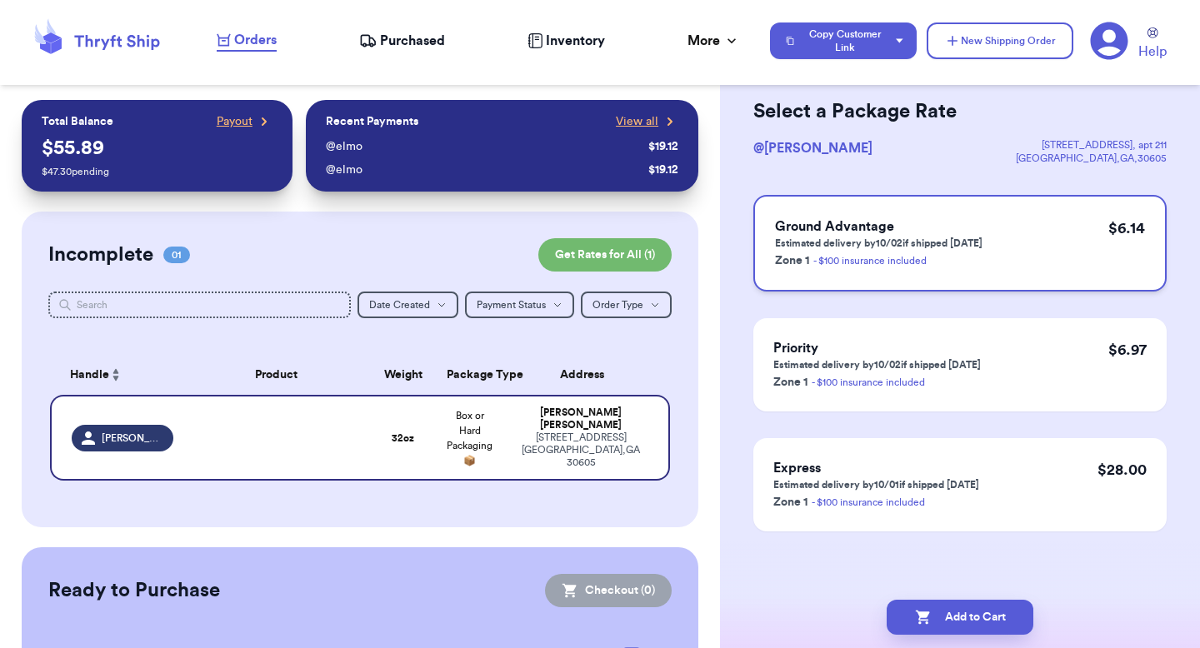
scroll to position [0, 0]
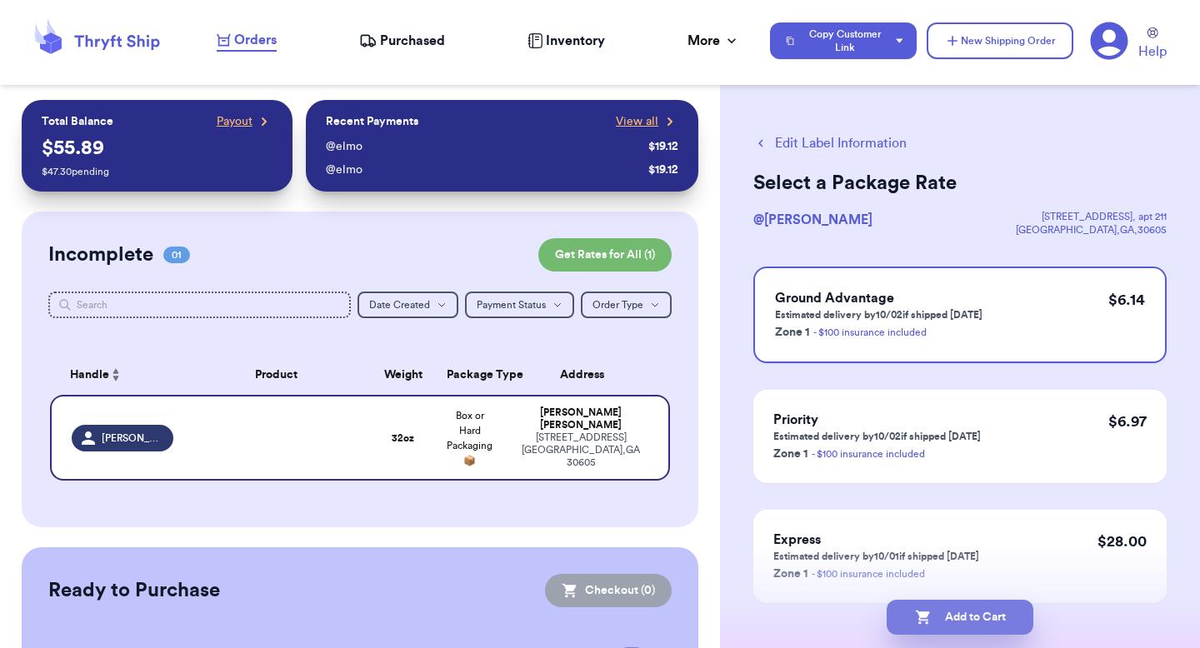
click at [975, 608] on button "Add to Cart" at bounding box center [960, 617] width 147 height 35
checkbox input "true"
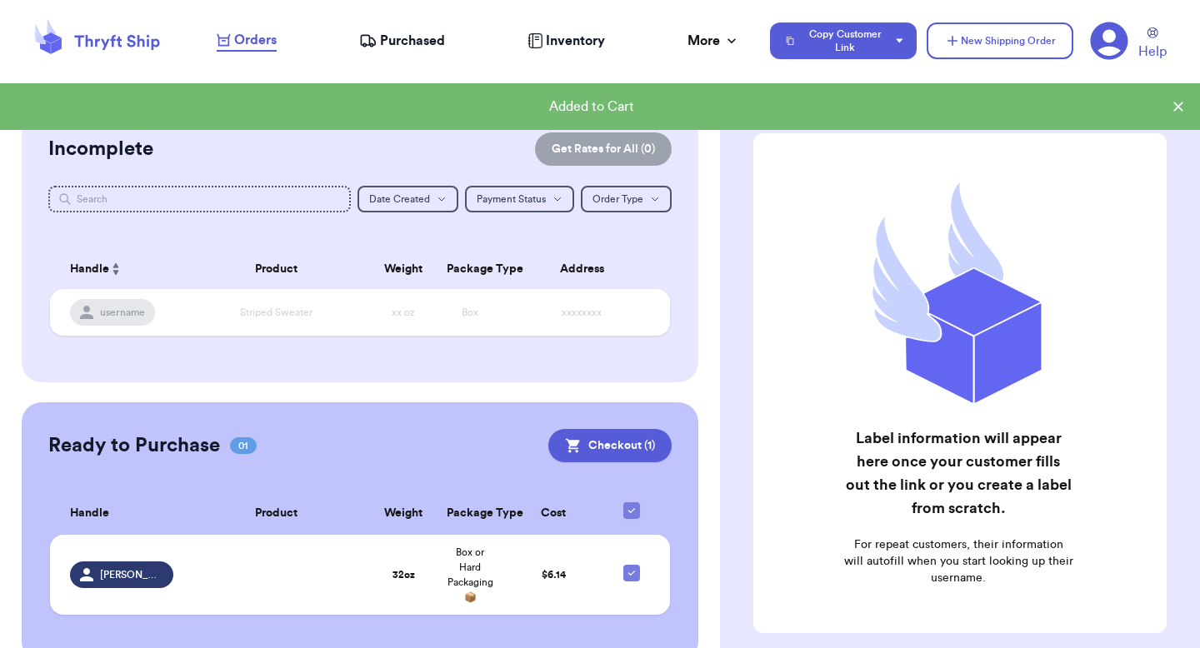
scroll to position [138, 0]
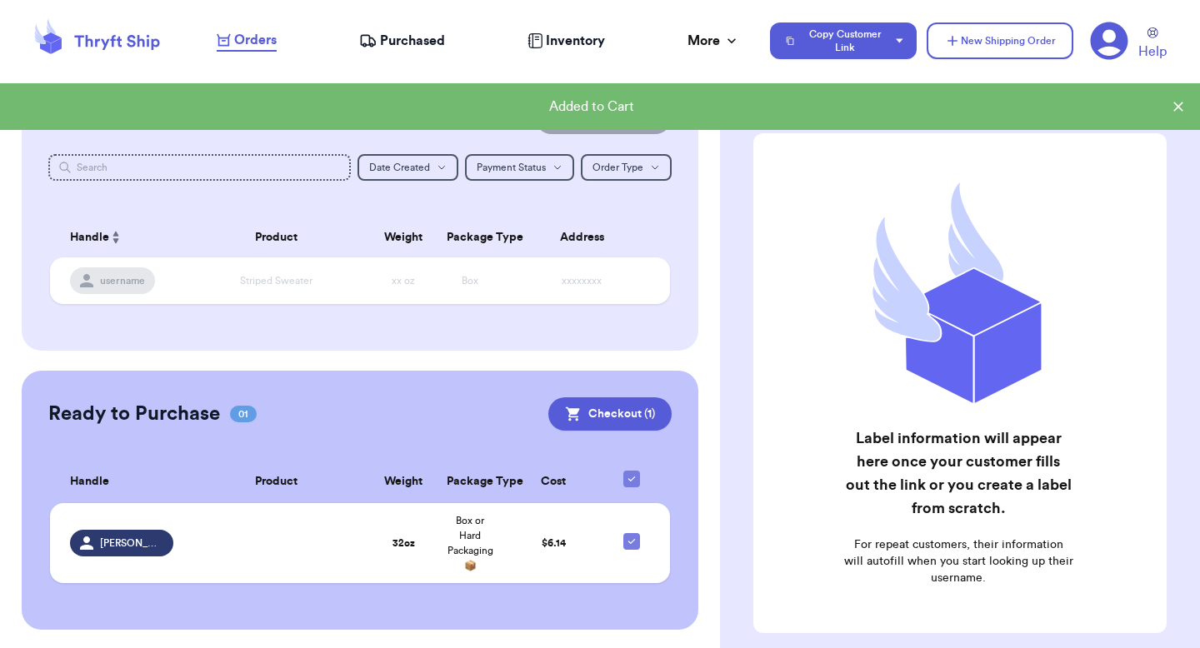
click at [413, 27] on nav "Orders Purchased Inventory More Stats Completed Orders Payments Payouts Copy Cu…" at bounding box center [700, 40] width 1000 height 55
click at [411, 36] on span "Purchased" at bounding box center [412, 41] width 65 height 20
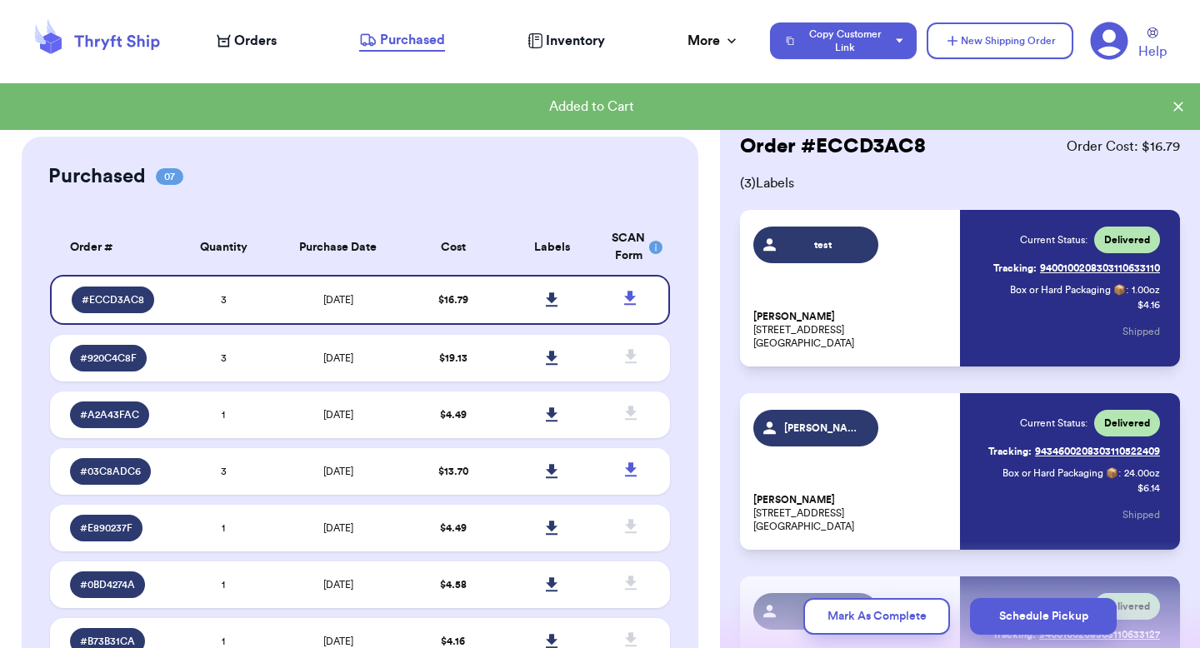
click at [260, 45] on span "Orders" at bounding box center [255, 41] width 43 height 20
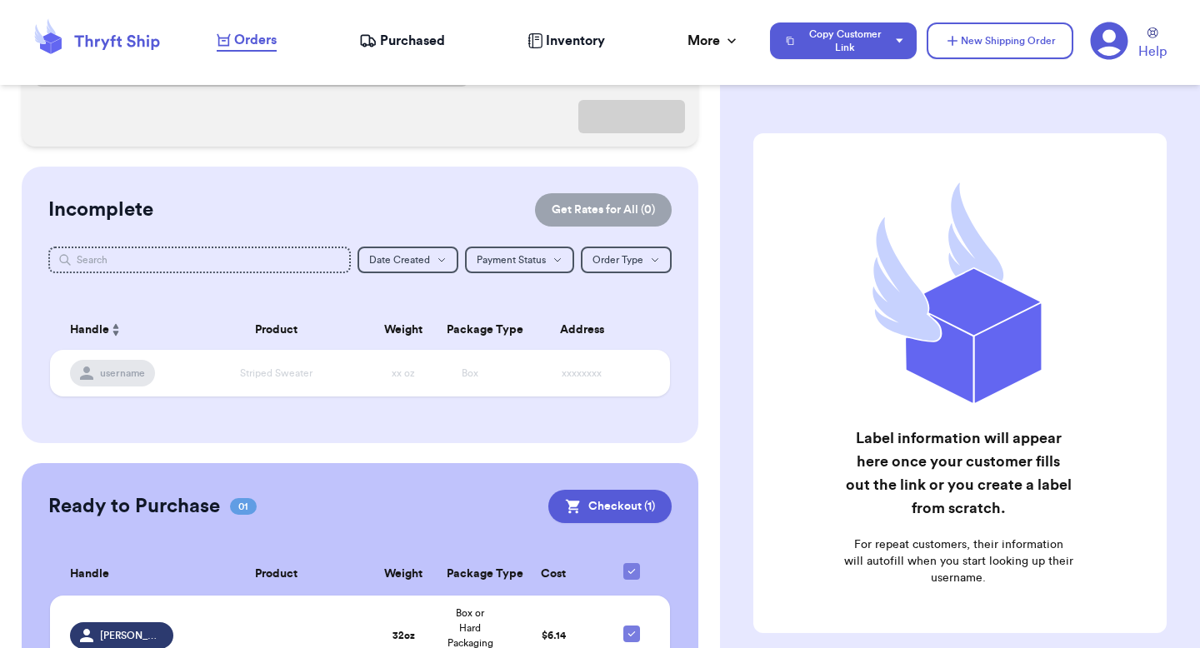
scroll to position [331, 0]
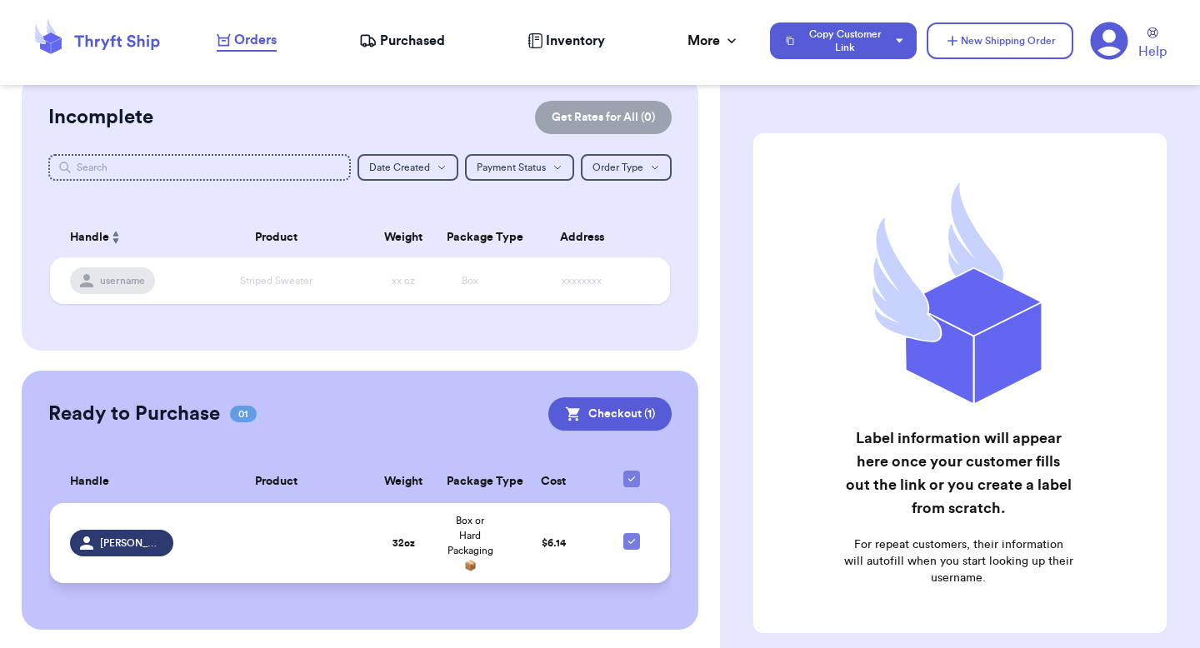
click at [443, 538] on td "Box or Hard Packaging 📦" at bounding box center [470, 543] width 67 height 80
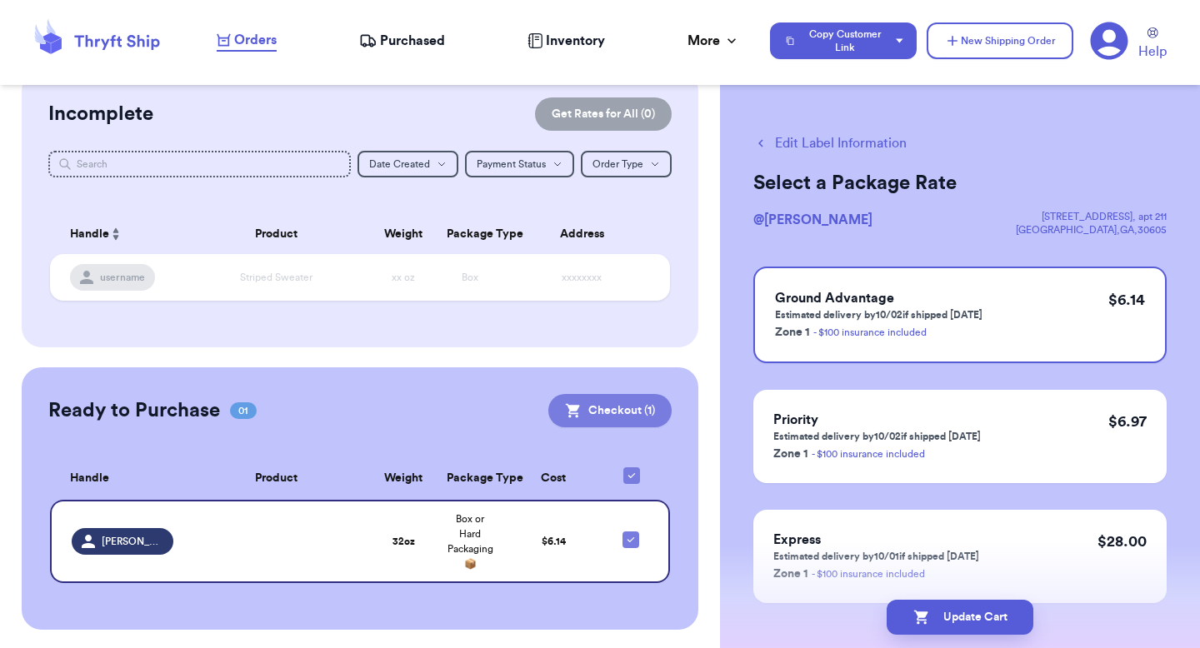
click at [627, 418] on button "Checkout ( 1 )" at bounding box center [609, 410] width 123 height 33
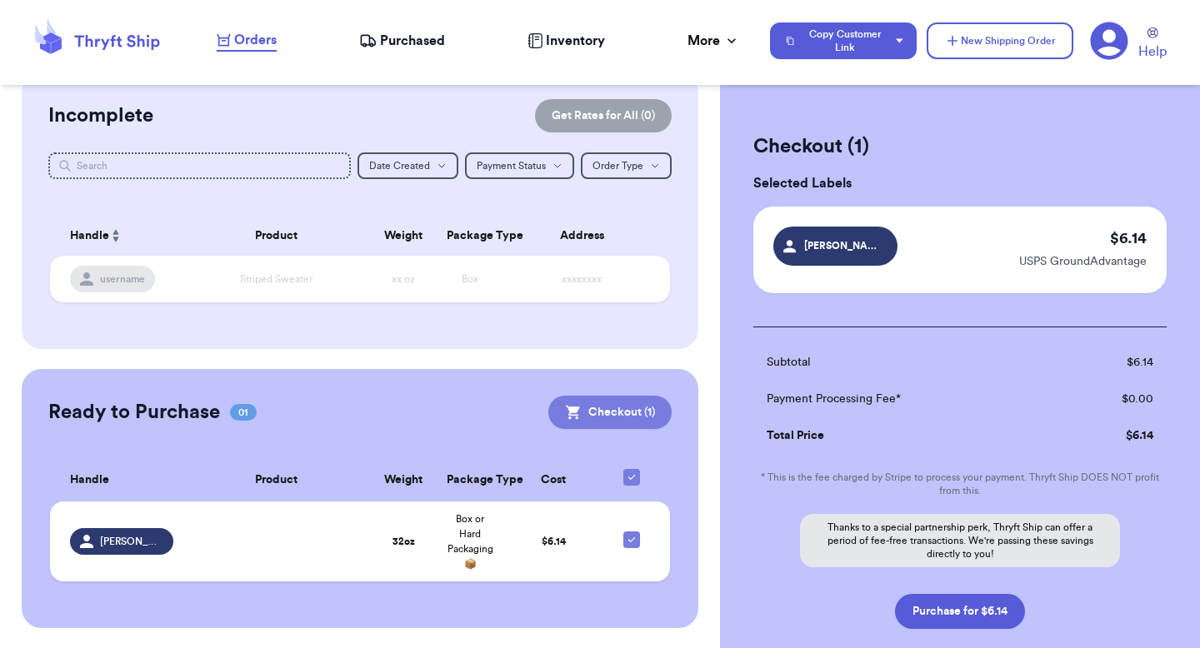
scroll to position [138, 0]
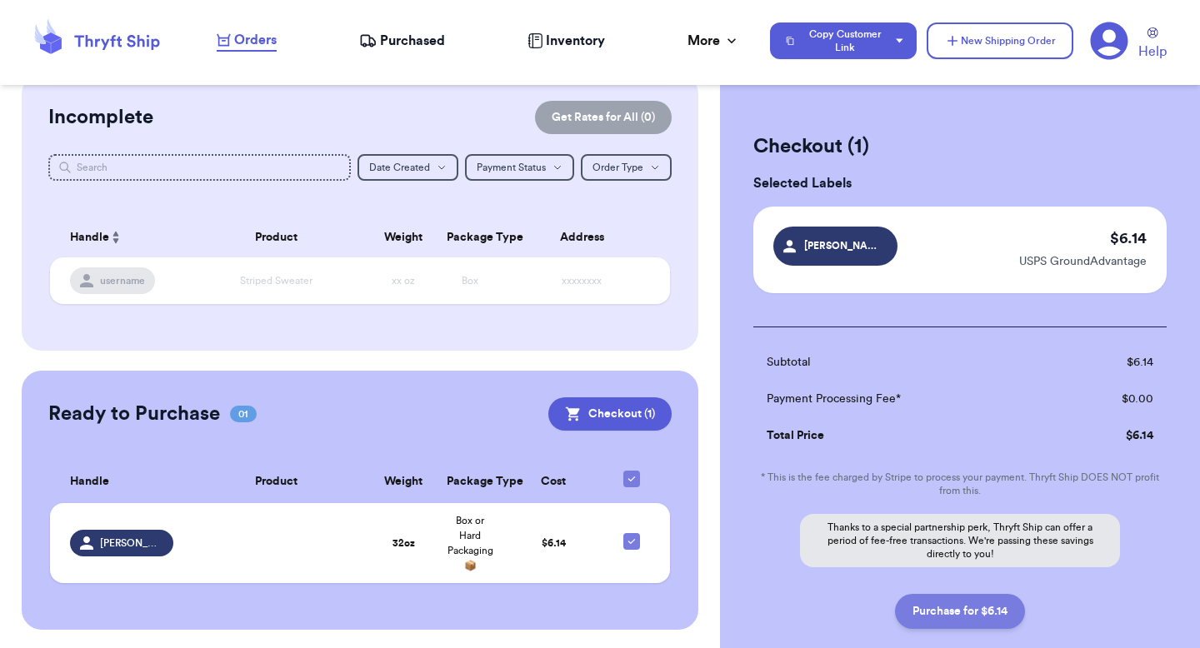
click at [949, 616] on button "Purchase for $6.14" at bounding box center [960, 611] width 130 height 35
checkbox input "false"
checkbox input "true"
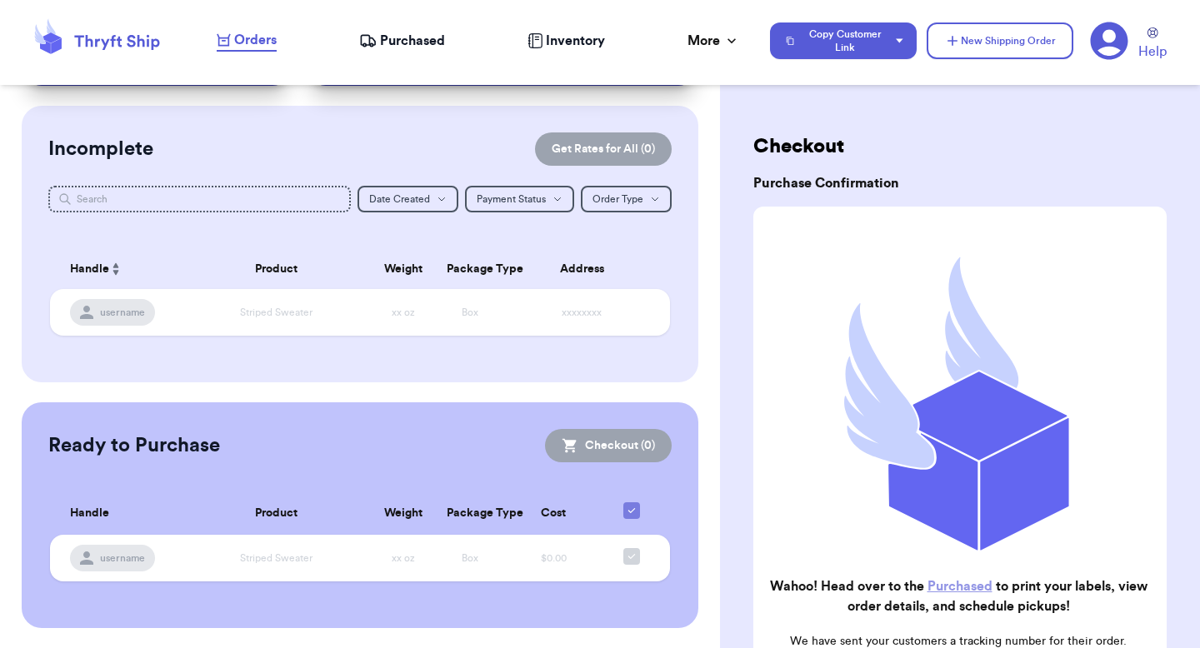
scroll to position [104, 0]
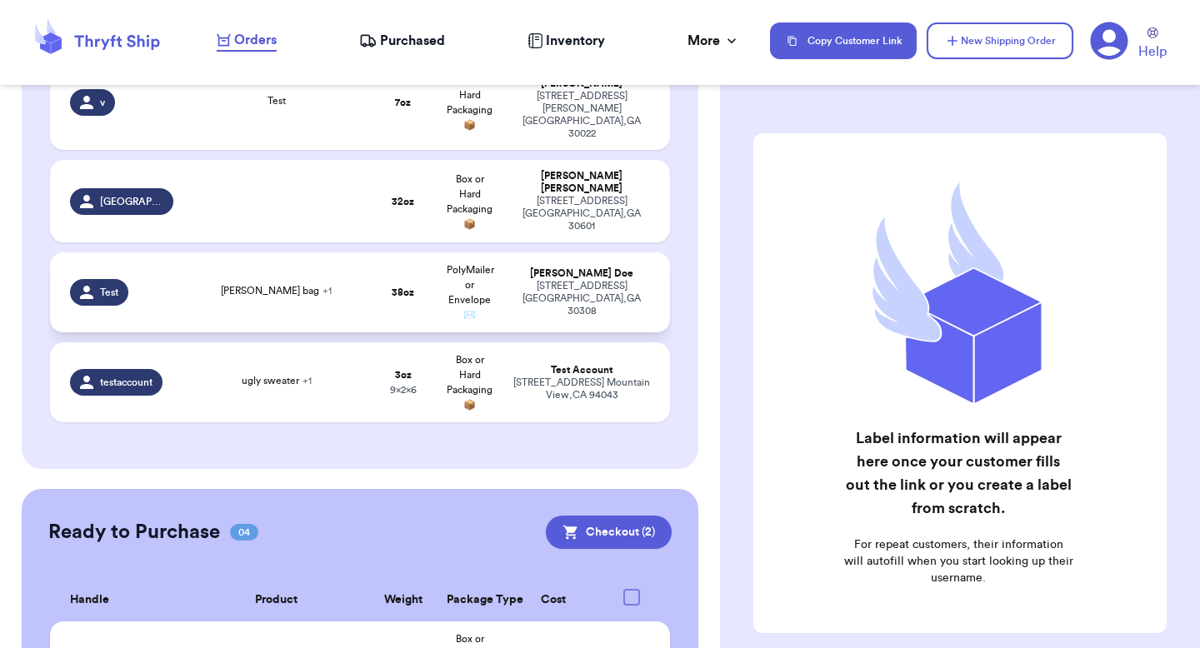
scroll to position [610, 0]
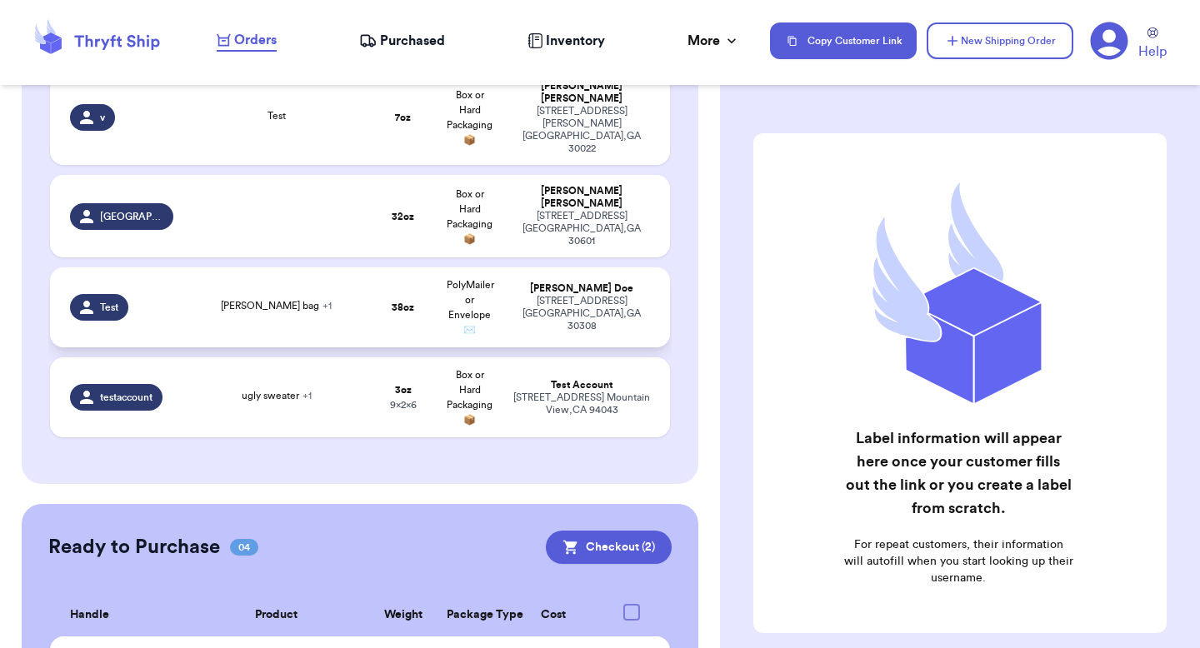
click at [553, 210] on div "[STREET_ADDRESS]" at bounding box center [581, 229] width 137 height 38
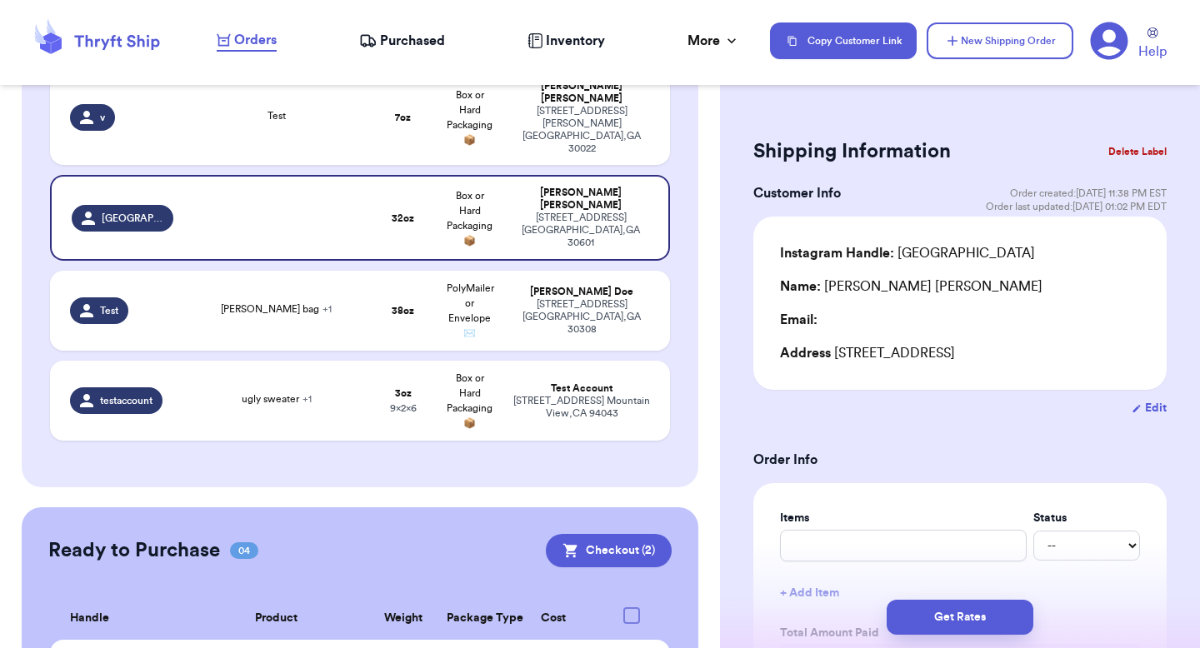
click at [942, 593] on div "Get Rates" at bounding box center [960, 618] width 480 height 62
click at [935, 612] on button "Get Rates" at bounding box center [960, 617] width 147 height 35
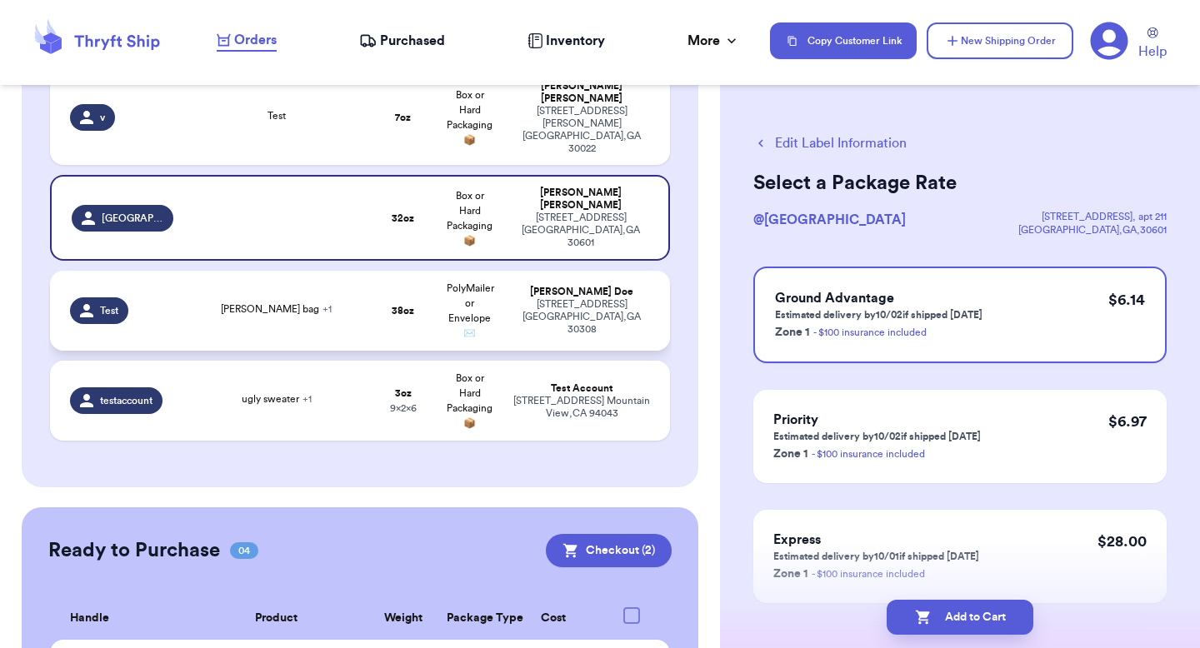
click at [521, 286] on div "[PERSON_NAME]" at bounding box center [581, 292] width 137 height 13
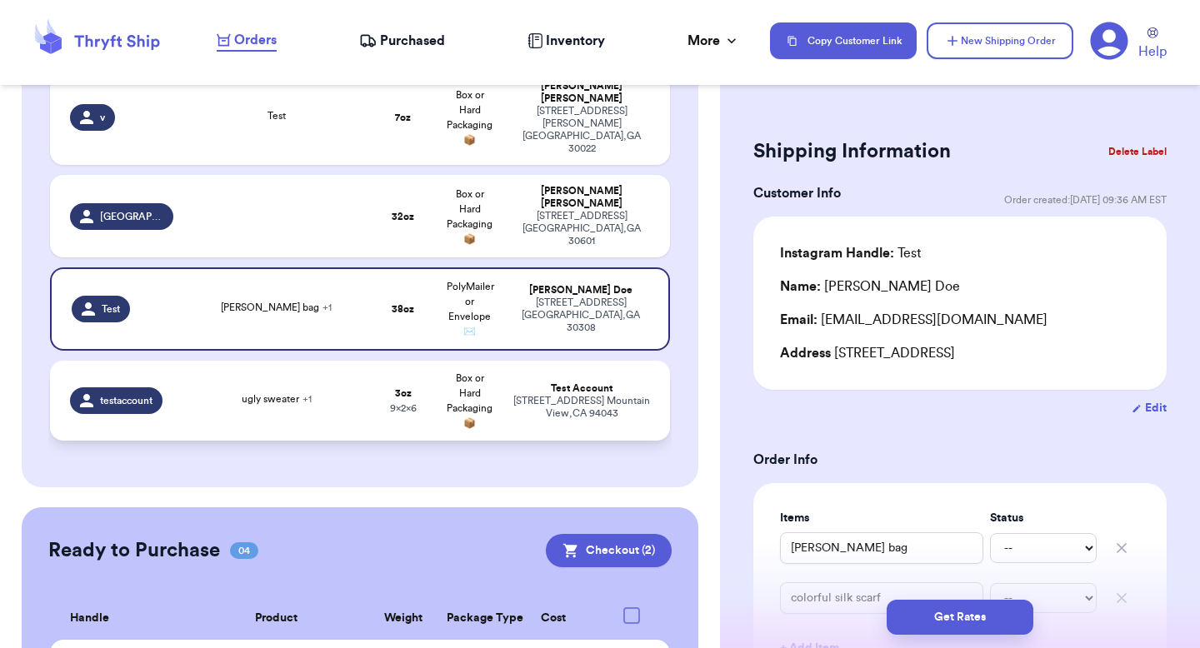
click at [505, 368] on td "Test Account [STREET_ADDRESS]" at bounding box center [586, 401] width 167 height 80
type input "ugly sweater"
type input "cool hat"
type input "0"
type input "3"
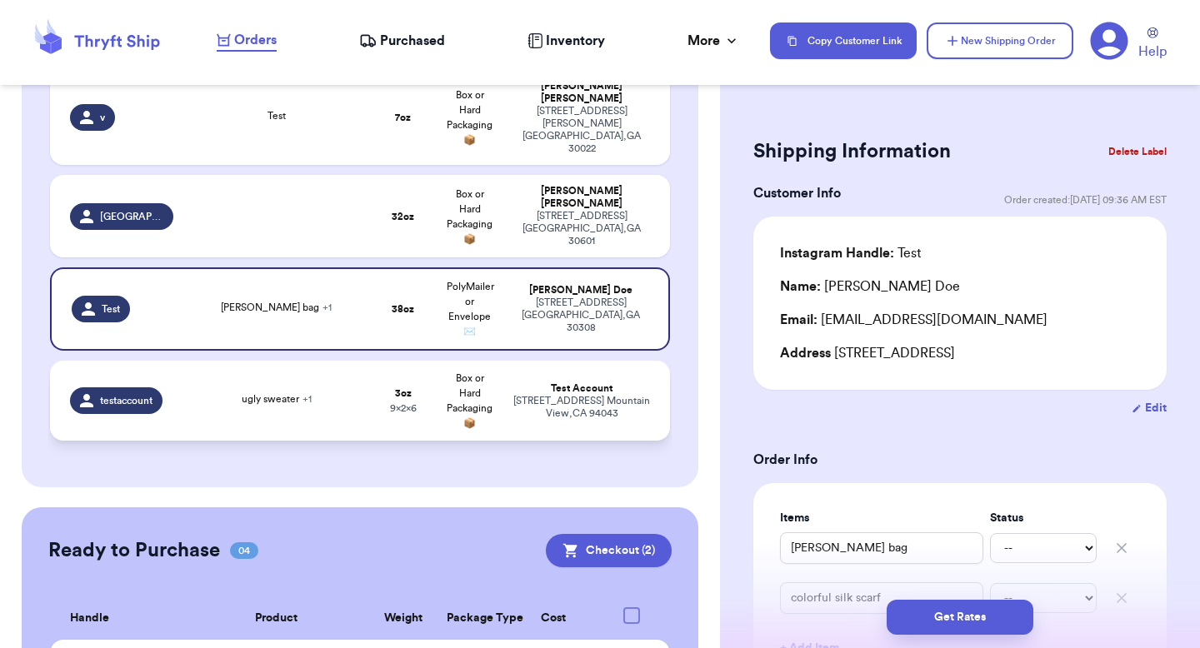
type input "6"
type input "9"
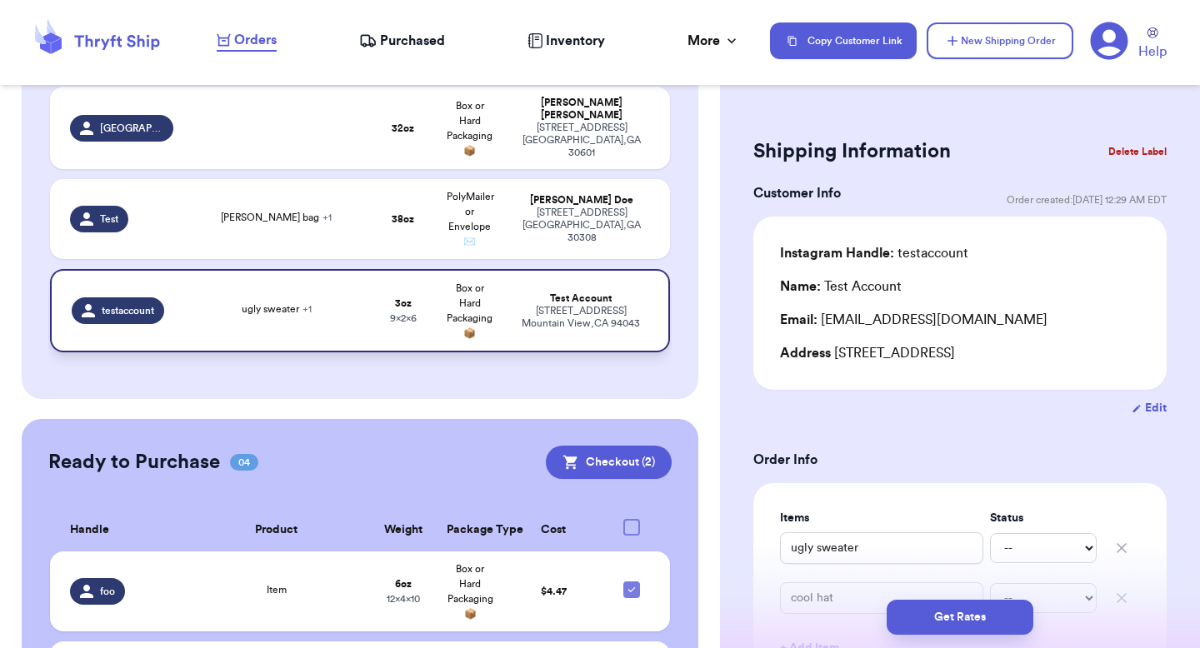
scroll to position [791, 0]
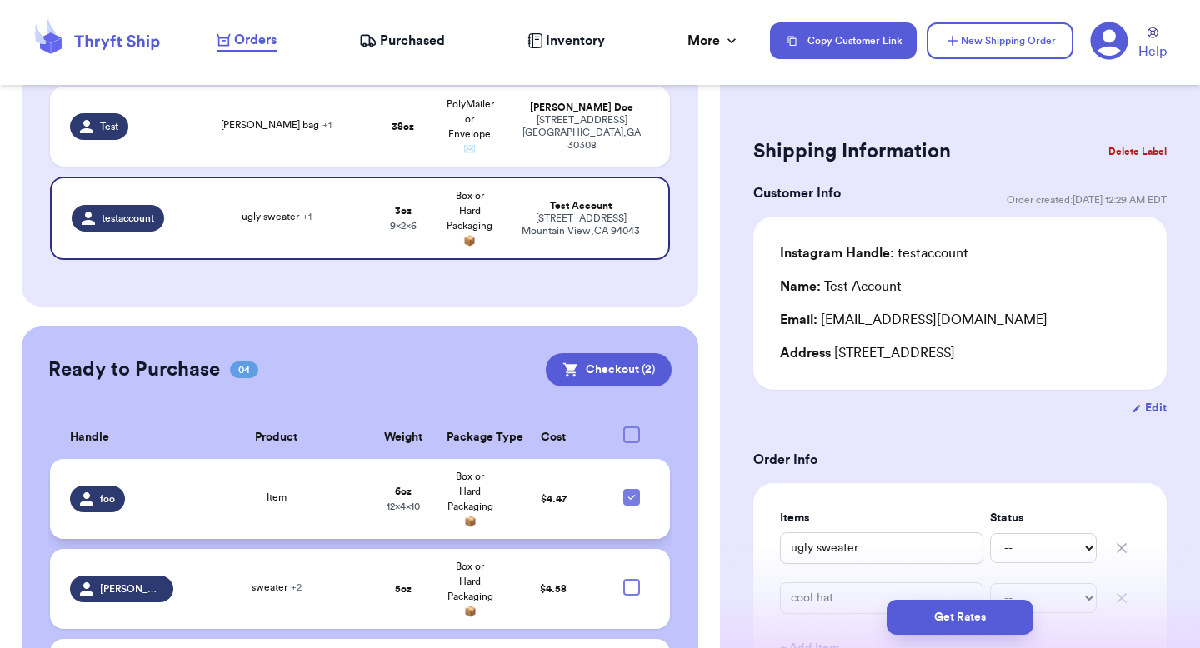
click at [483, 472] on span "Box or Hard Packaging 📦" at bounding box center [471, 499] width 46 height 55
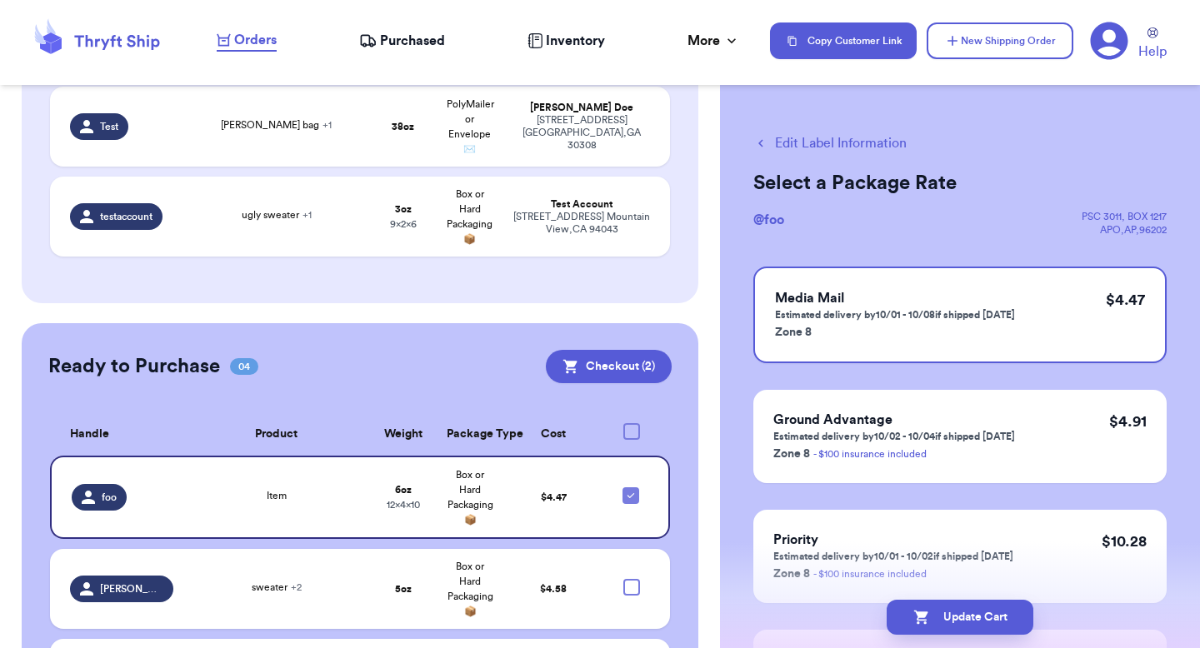
click at [843, 144] on button "Edit Label Information" at bounding box center [829, 143] width 153 height 20
checkbox input "false"
select select "paid"
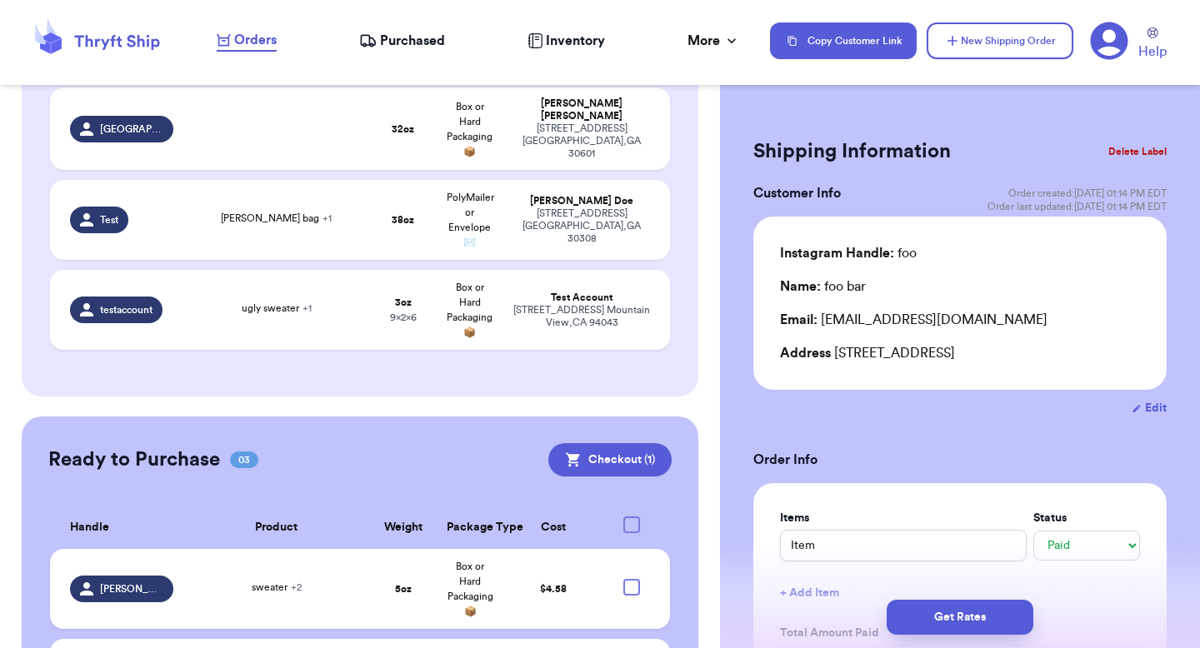
scroll to position [884, 0]
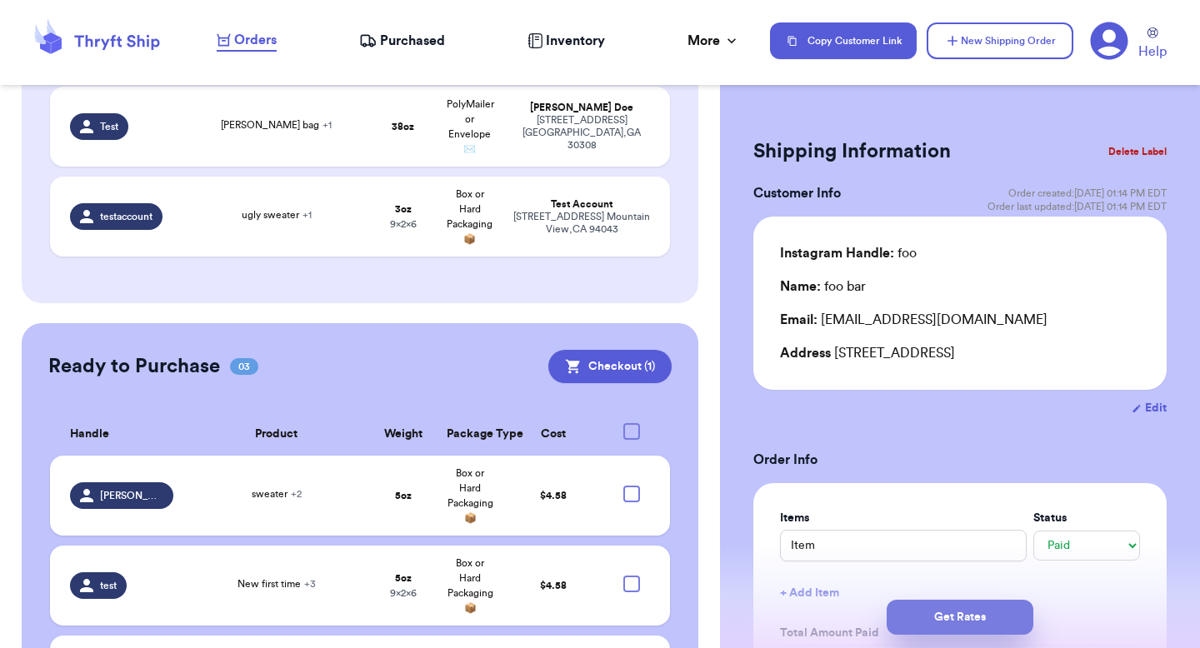
click at [937, 608] on button "Get Rates" at bounding box center [960, 617] width 147 height 35
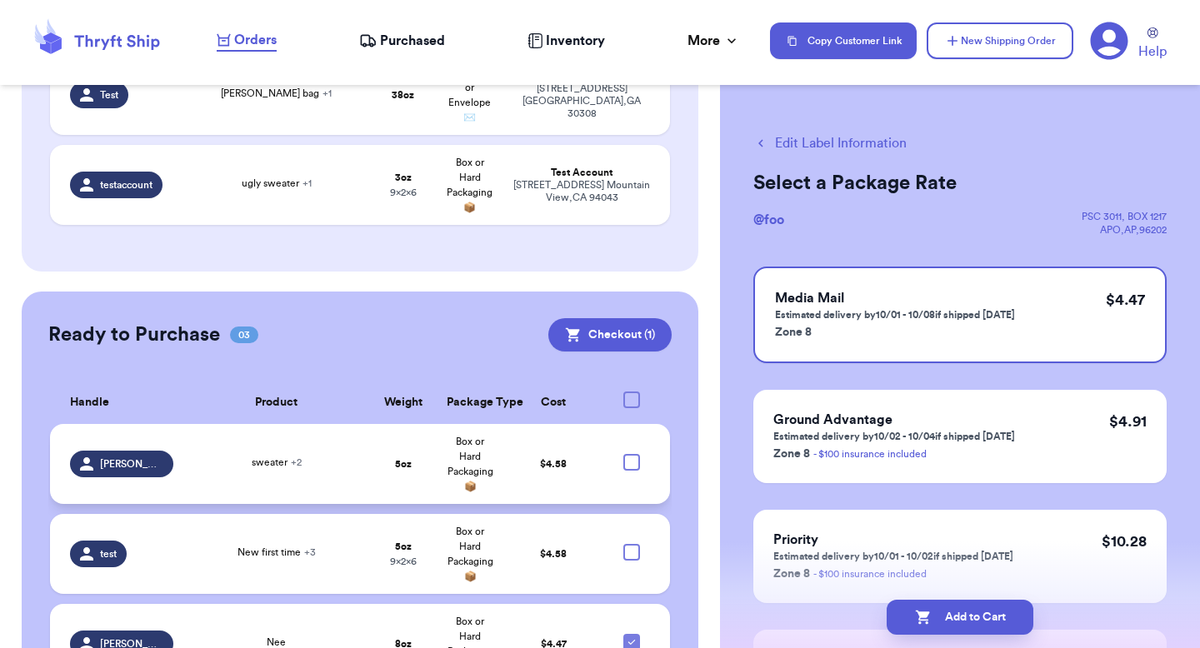
scroll to position [917, 0]
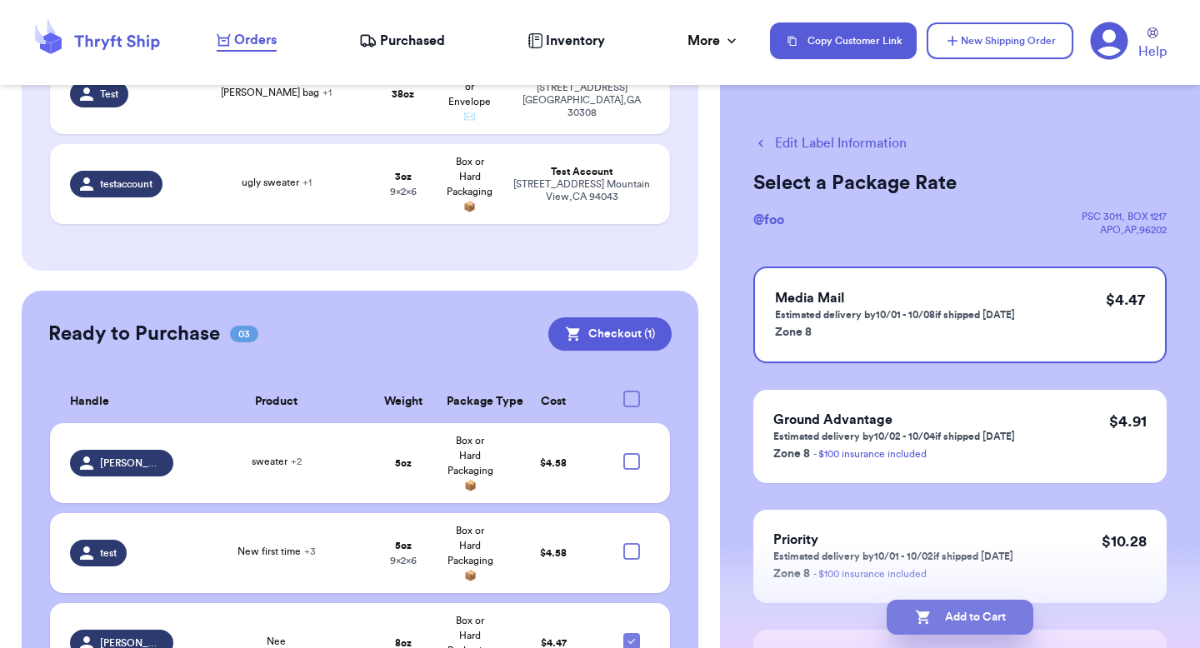
click at [966, 607] on button "Add to Cart" at bounding box center [960, 617] width 147 height 35
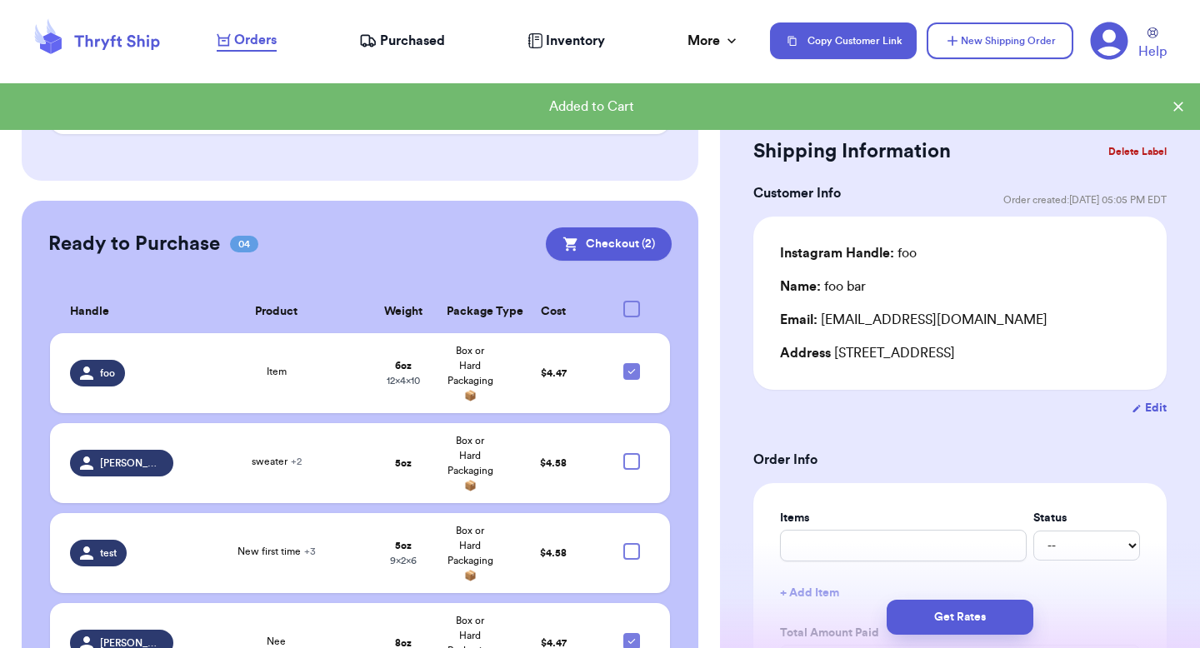
scroll to position [827, 0]
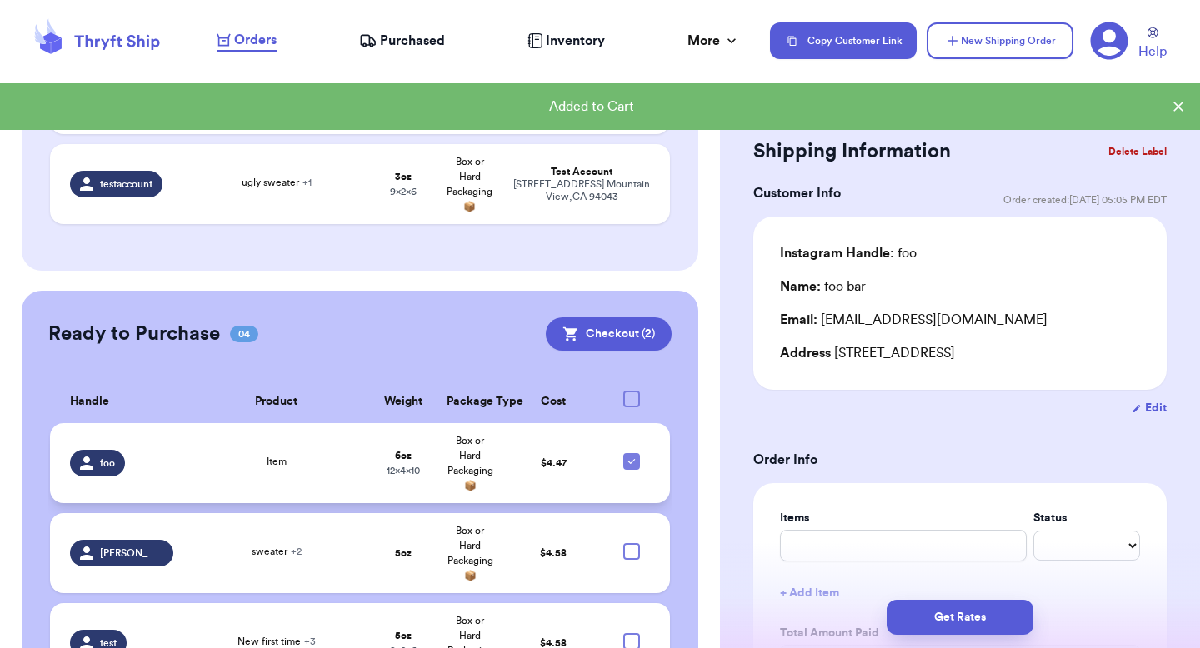
click at [530, 449] on td "$ 4.47" at bounding box center [553, 463] width 100 height 80
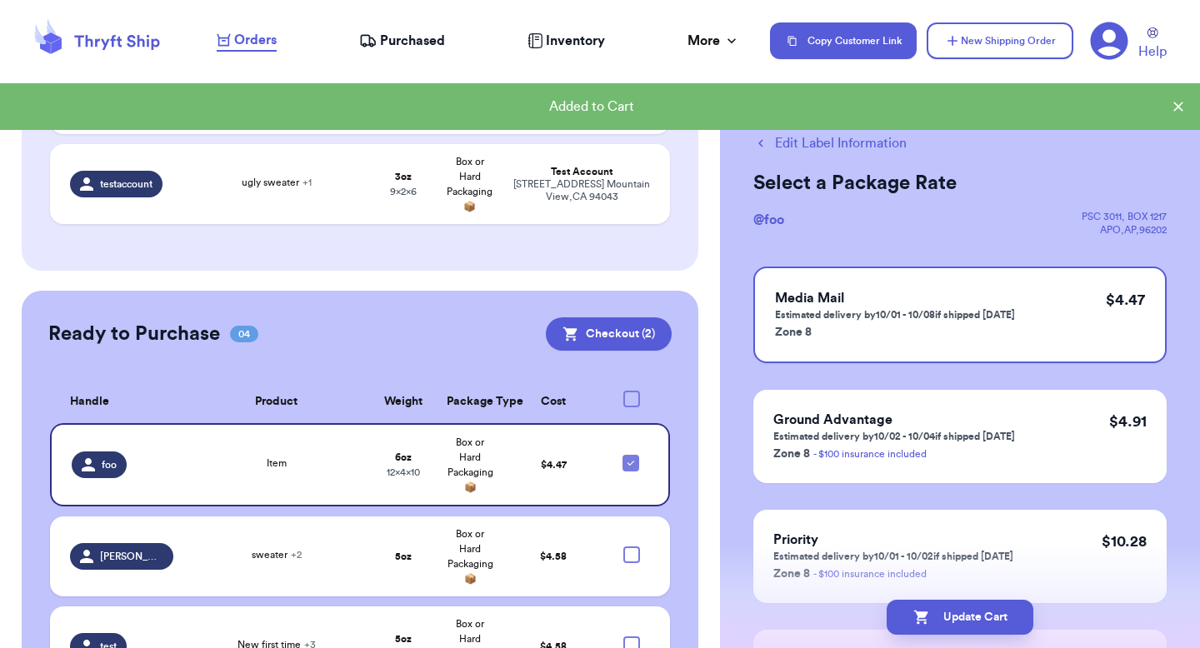
click at [793, 146] on button "Edit Label Information" at bounding box center [829, 143] width 153 height 20
checkbox input "false"
select select "paid"
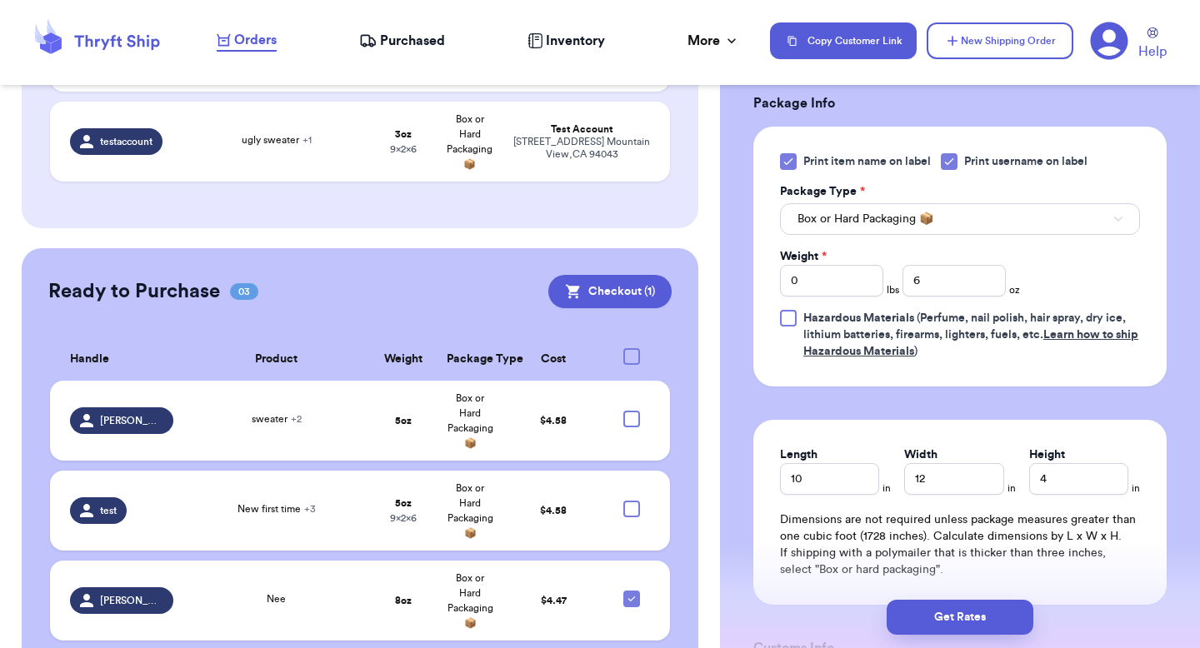
scroll to position [0, 0]
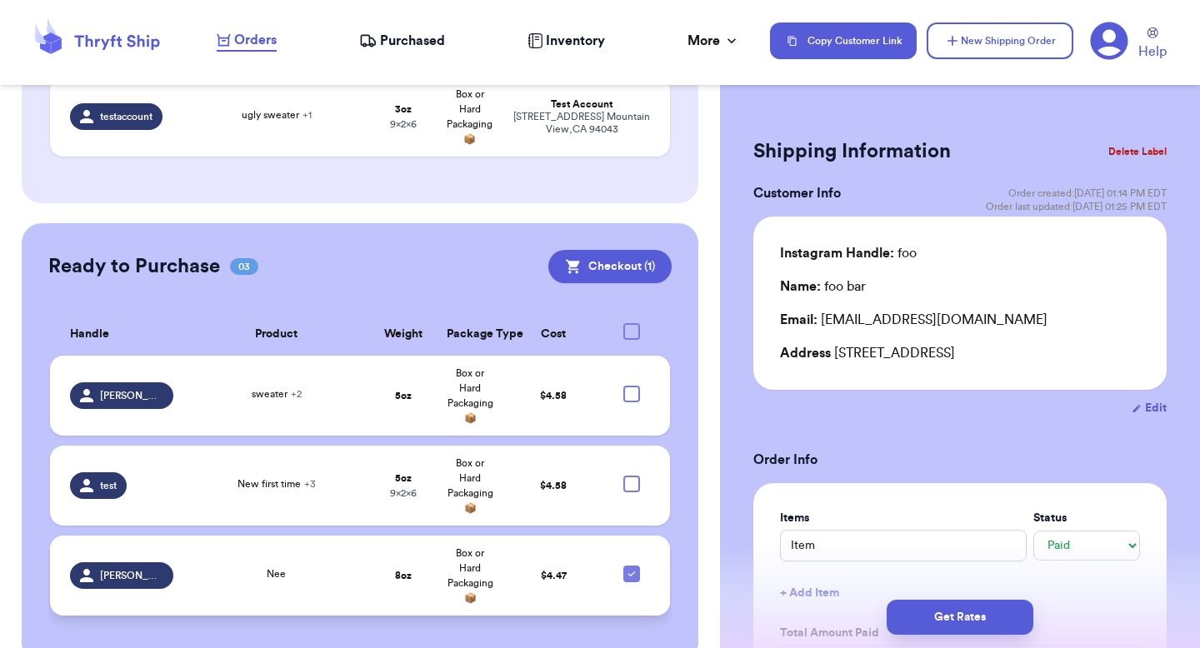
click at [493, 536] on td "Box or Hard Packaging 📦" at bounding box center [470, 576] width 67 height 80
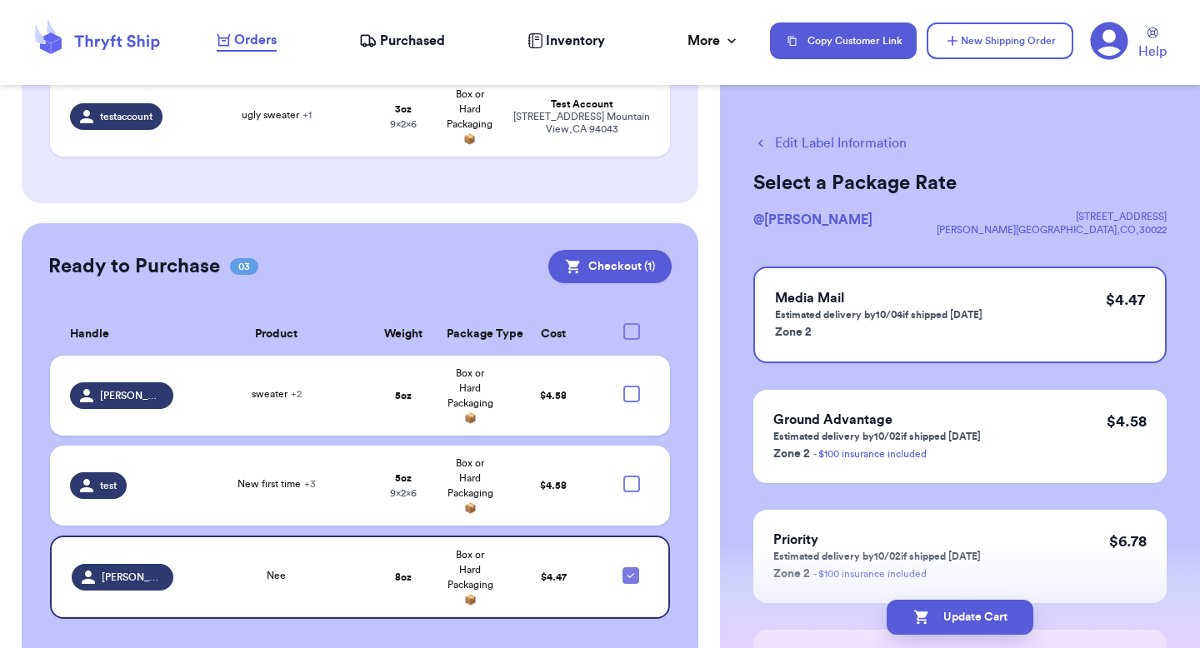
click at [825, 134] on button "Edit Label Information" at bounding box center [829, 143] width 153 height 20
checkbox input "false"
select select "unpaid"
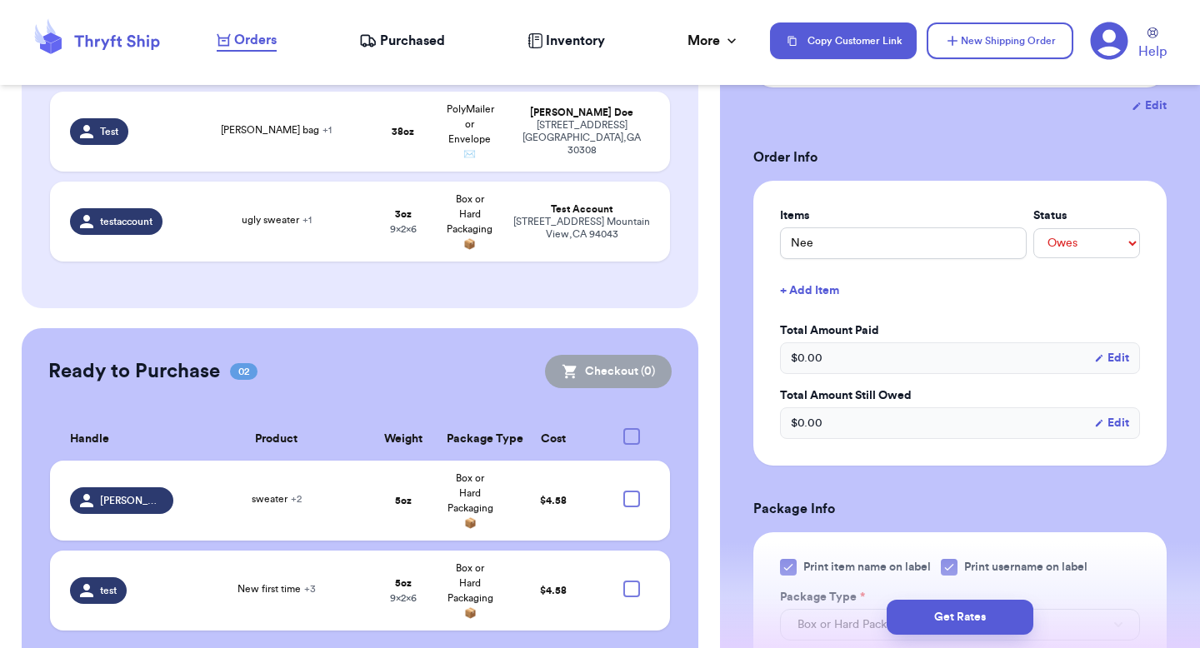
scroll to position [128, 0]
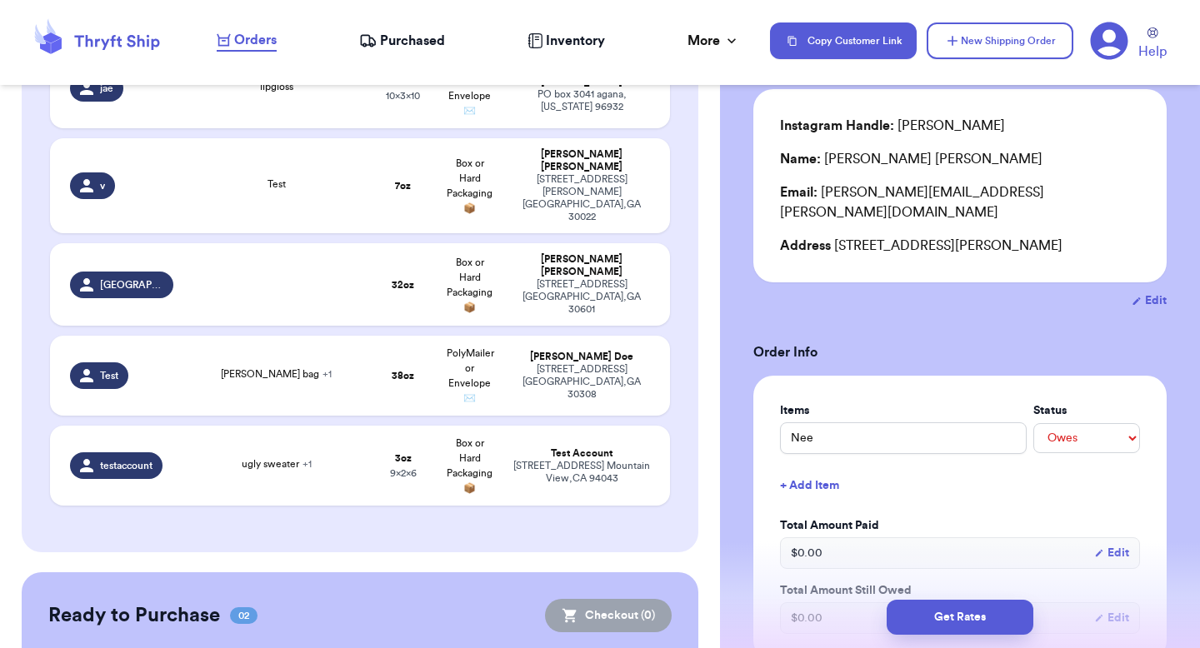
click at [547, 278] on div "[STREET_ADDRESS]" at bounding box center [581, 297] width 137 height 38
select select "unknown"
type input "2"
type input "0"
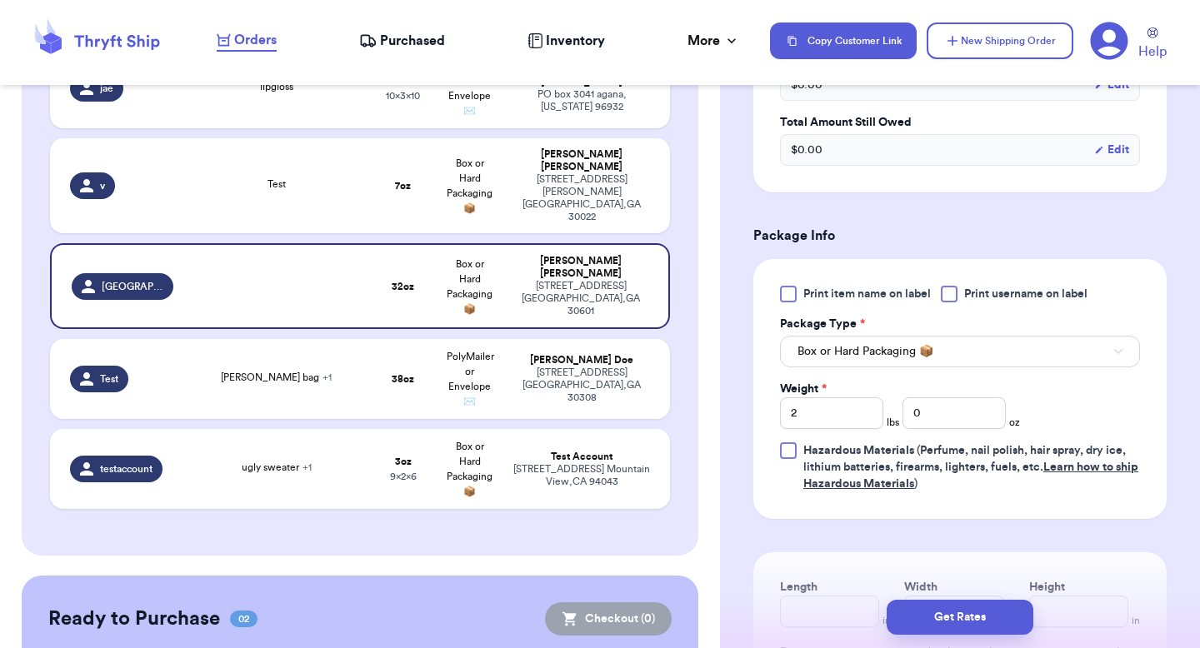
scroll to position [617, 0]
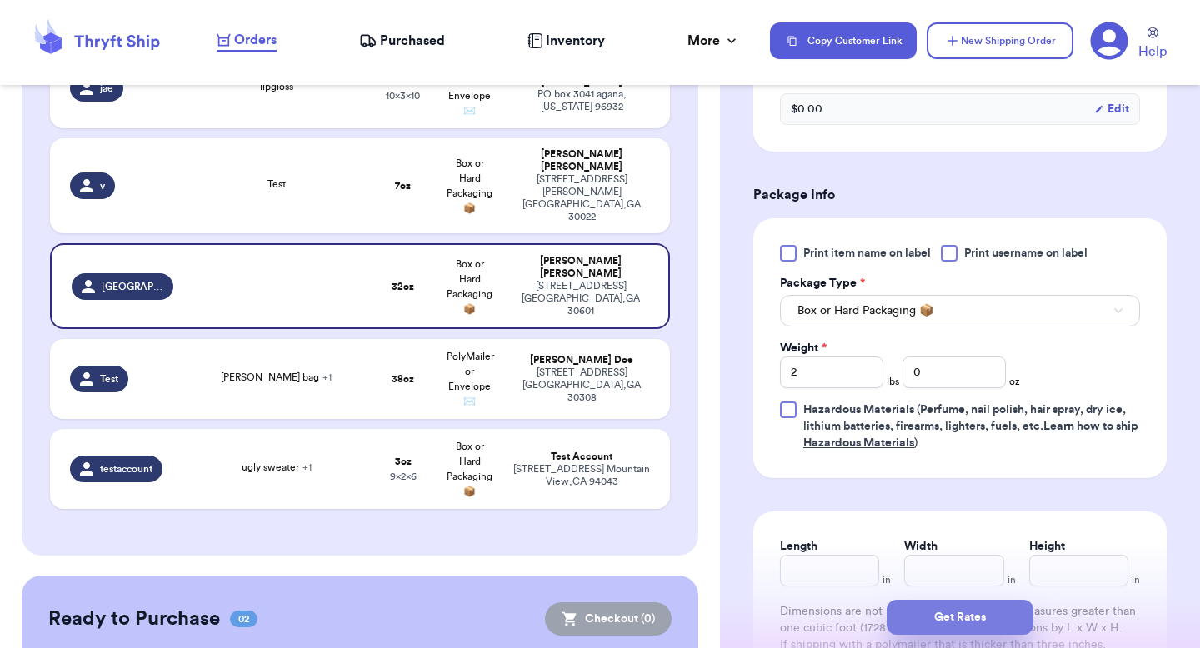
click at [926, 613] on button "Get Rates" at bounding box center [960, 617] width 147 height 35
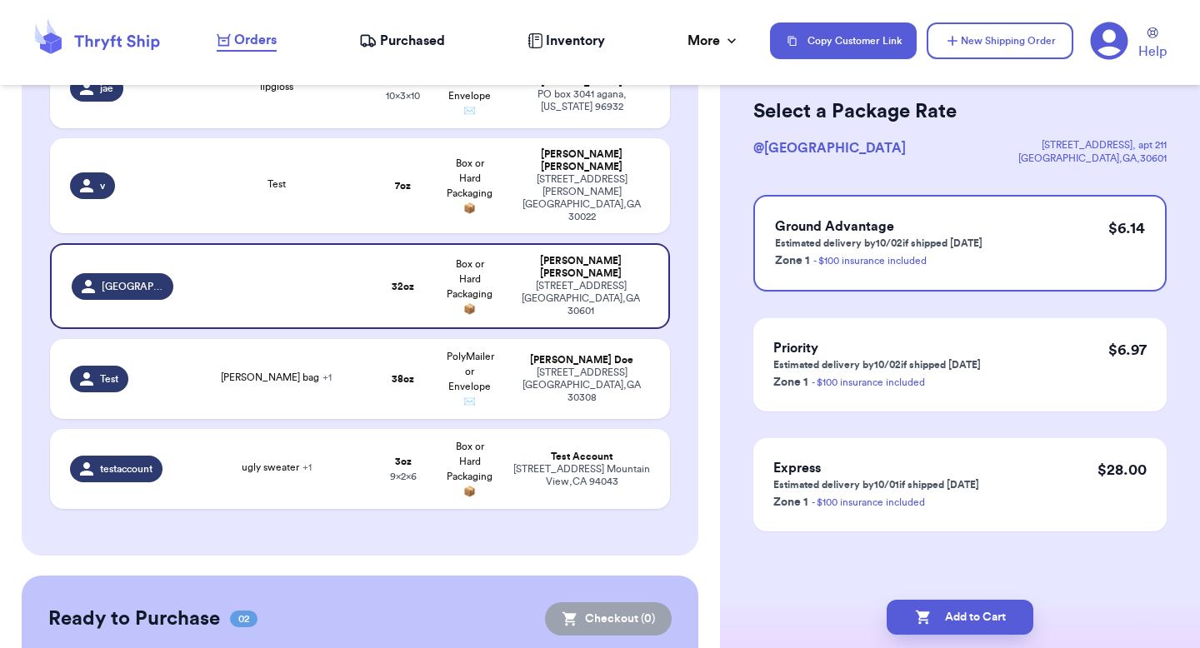
scroll to position [0, 0]
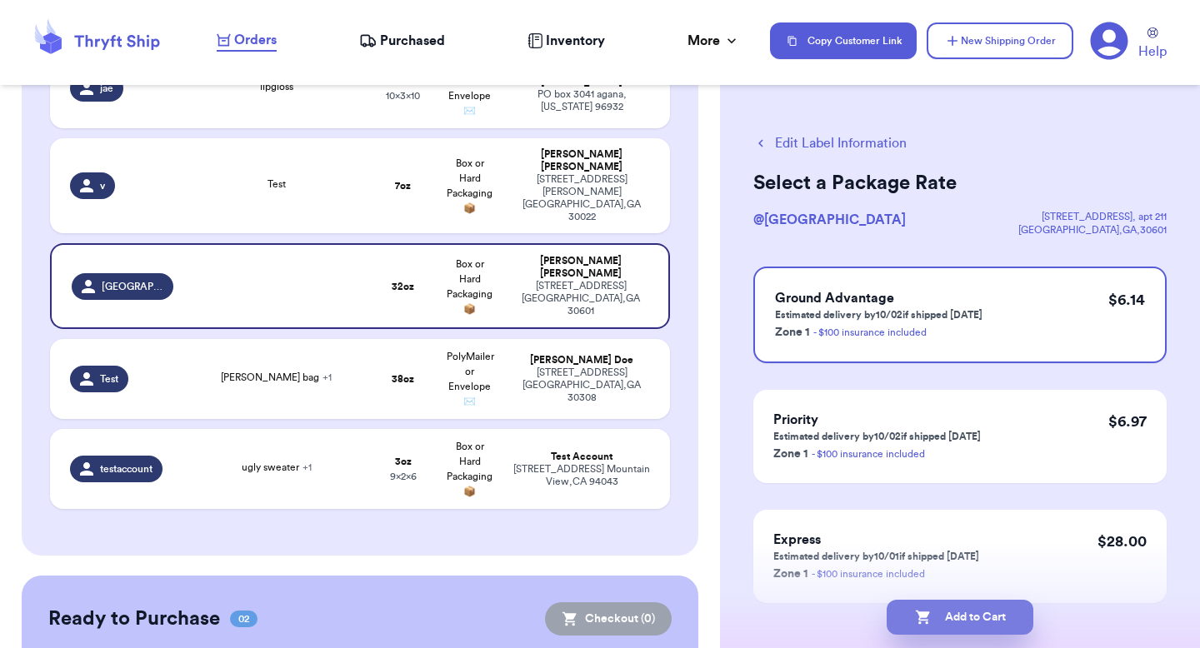
click at [926, 616] on icon "button" at bounding box center [923, 617] width 17 height 17
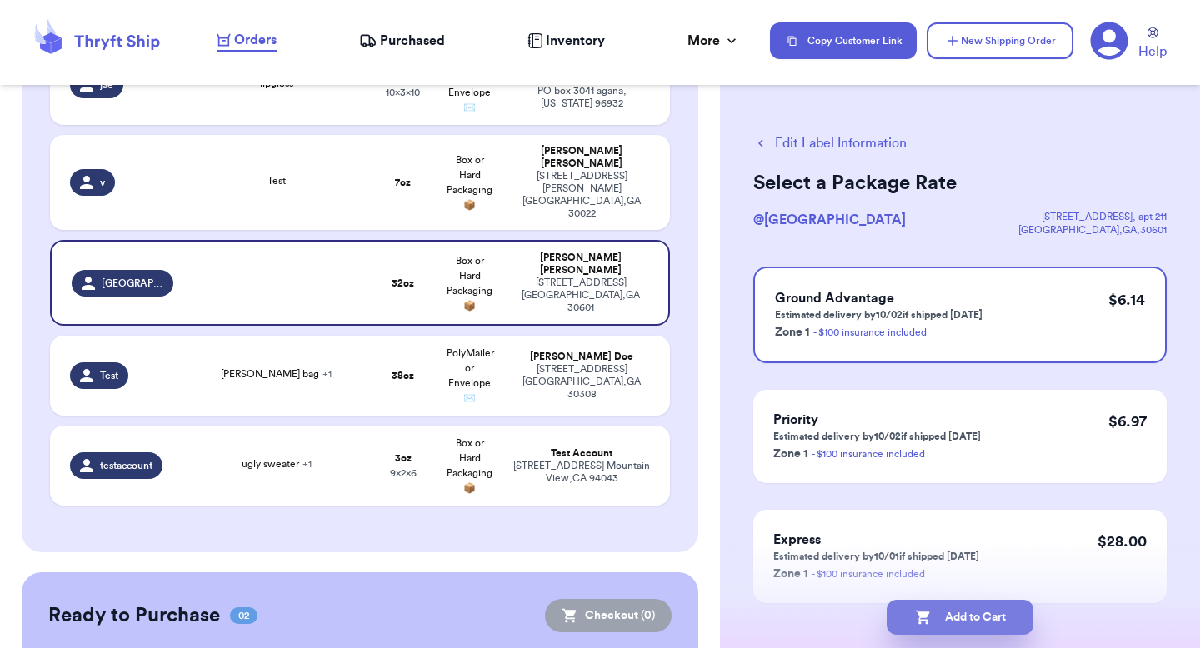
select select "paid"
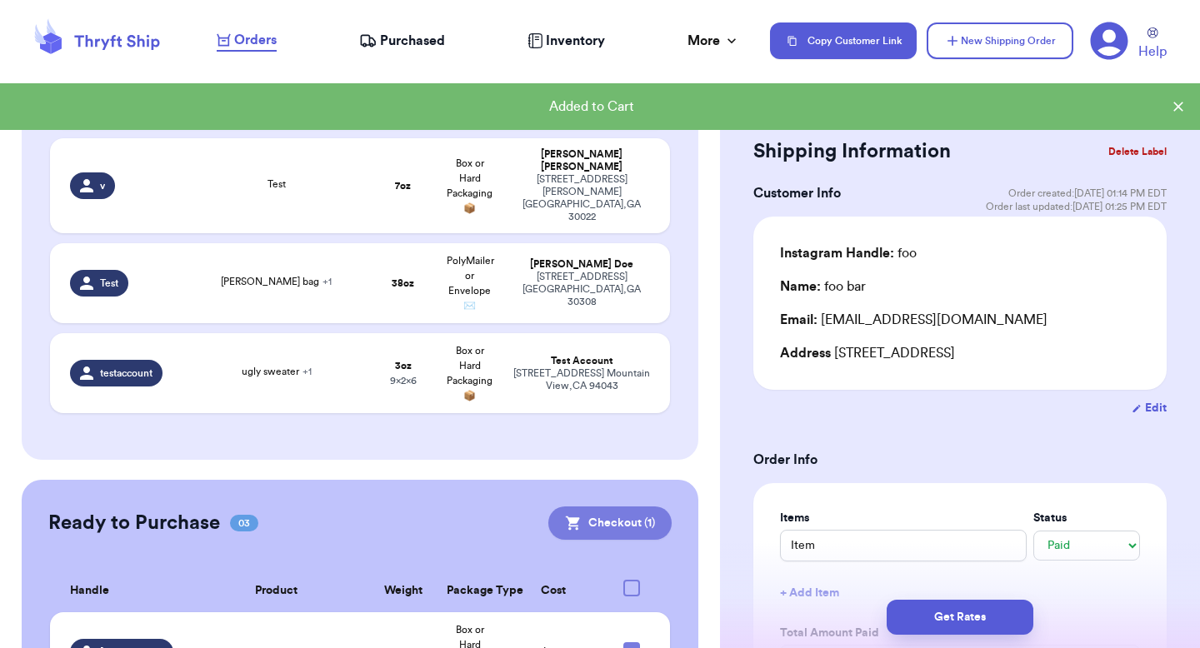
click at [609, 507] on button "Checkout ( 1 )" at bounding box center [609, 523] width 123 height 33
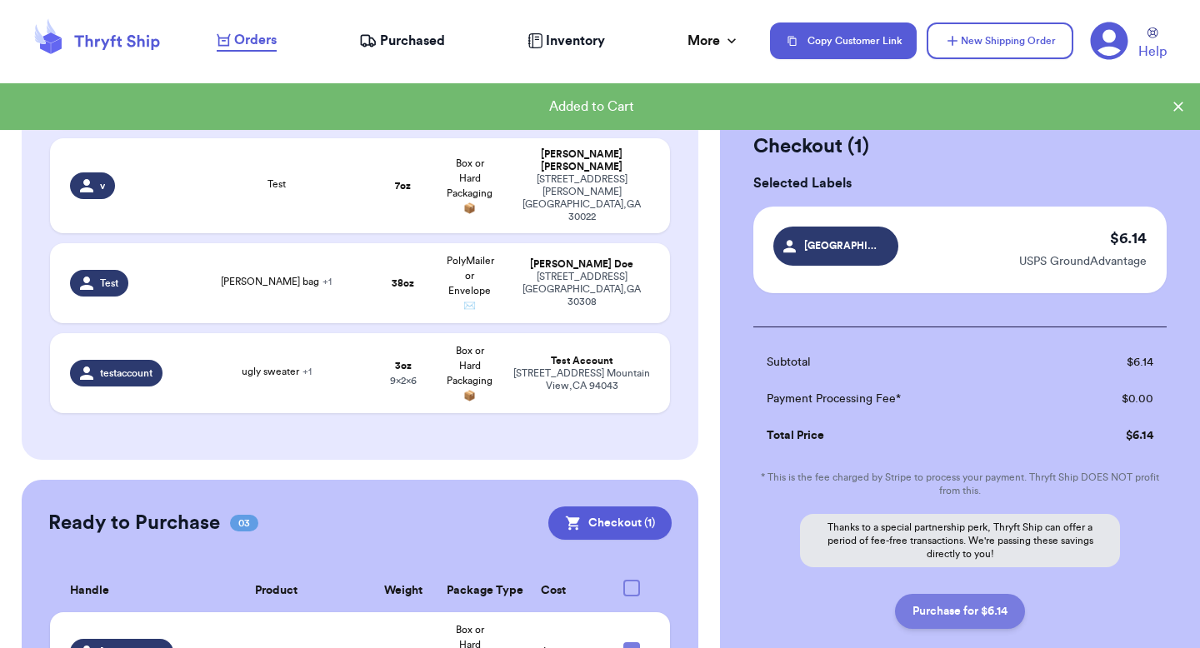
click at [922, 601] on button "Purchase for $6.14" at bounding box center [960, 611] width 130 height 35
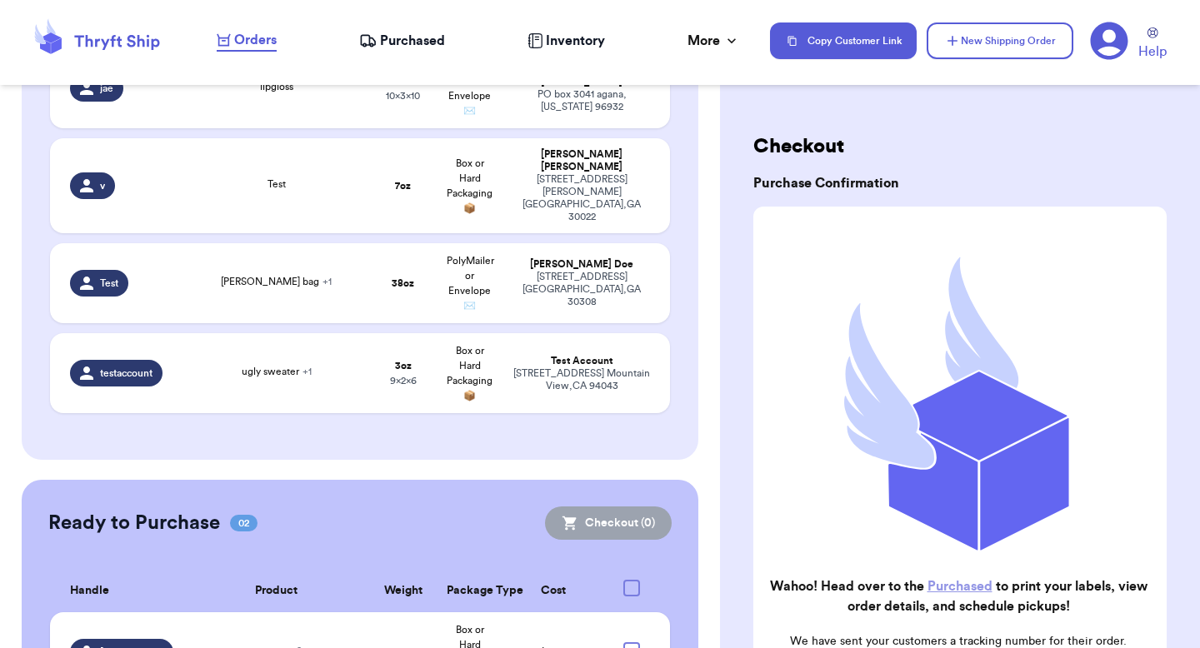
click at [418, 40] on span "Purchased" at bounding box center [412, 41] width 65 height 20
